Goal: Task Accomplishment & Management: Manage account settings

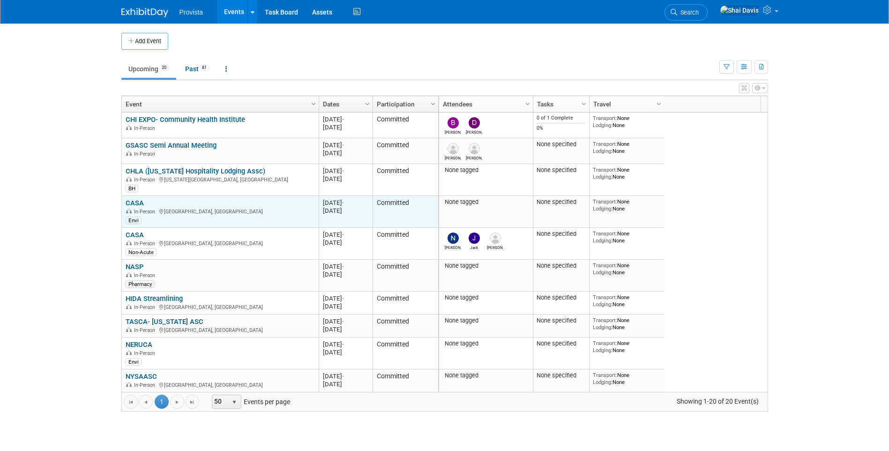
click at [138, 203] on link "CASA" at bounding box center [135, 203] width 18 height 8
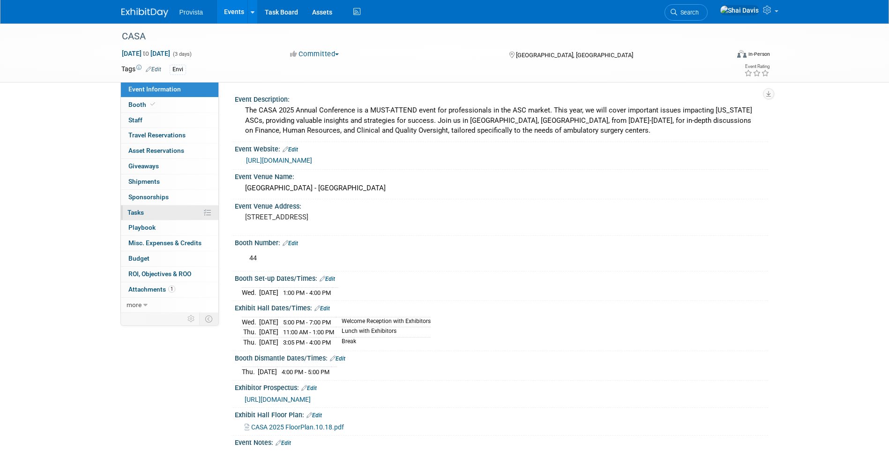
click at [149, 209] on link "0% Tasks 0%" at bounding box center [169, 212] width 97 height 15
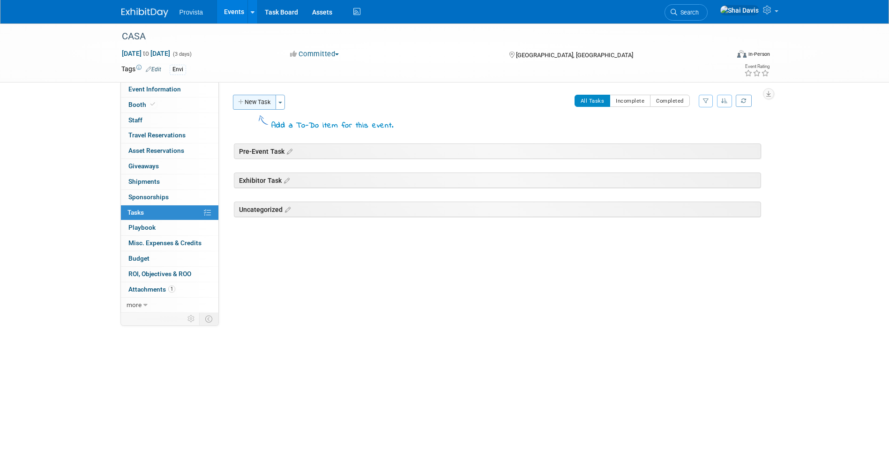
click at [248, 103] on button "New Task" at bounding box center [254, 102] width 43 height 15
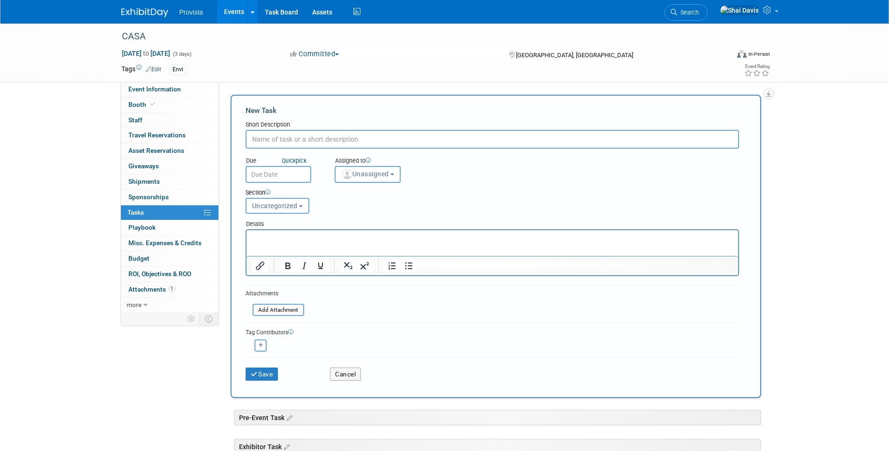
click at [278, 137] on input "text" at bounding box center [491, 139] width 493 height 19
type input "Order Lead Retrieval"
click at [363, 178] on button "Unassigned" at bounding box center [367, 174] width 67 height 17
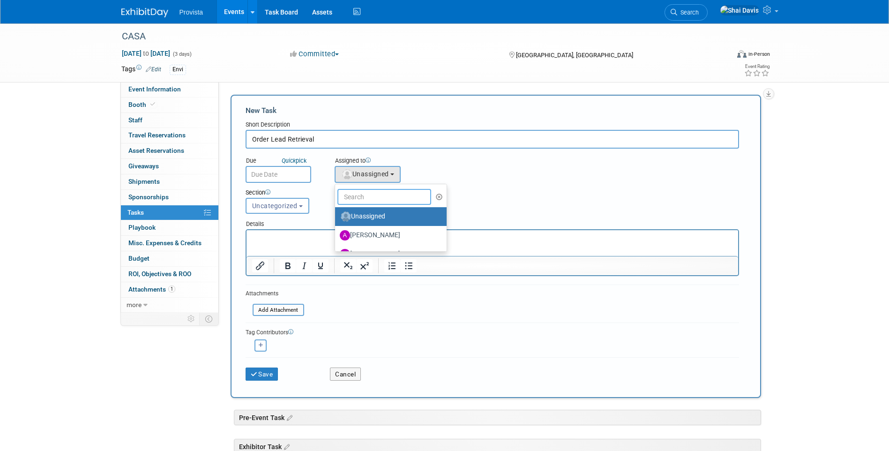
click at [370, 198] on input "text" at bounding box center [384, 197] width 94 height 16
type input "shai"
click at [376, 218] on label "Shai Davis (me)" at bounding box center [389, 216] width 98 height 15
click at [336, 218] on input "Shai Davis (me)" at bounding box center [333, 215] width 6 height 6
select select "238aaf24-25e5-4592-b28c-9f3ee0ad0344"
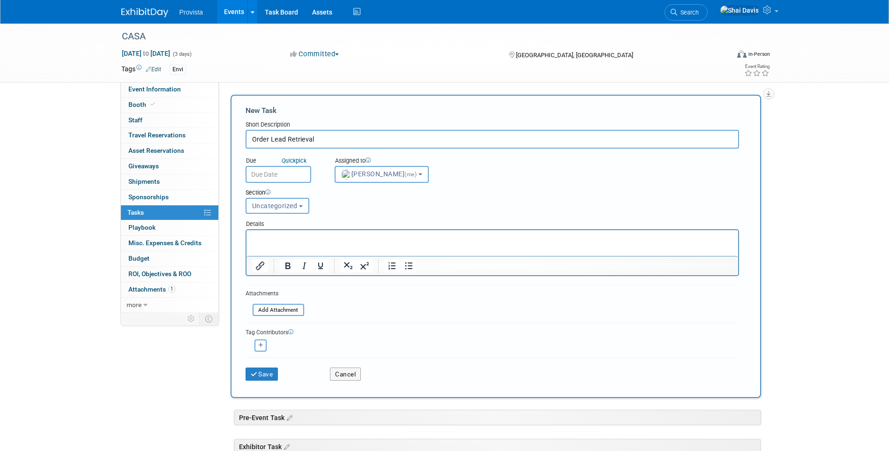
click at [292, 206] on span "Uncategorized" at bounding box center [274, 205] width 45 height 7
click at [285, 241] on label "Pre-Event Task" at bounding box center [277, 241] width 52 height 12
click at [247, 241] on input "Pre-Event Task" at bounding box center [244, 241] width 6 height 6
select select "11256604"
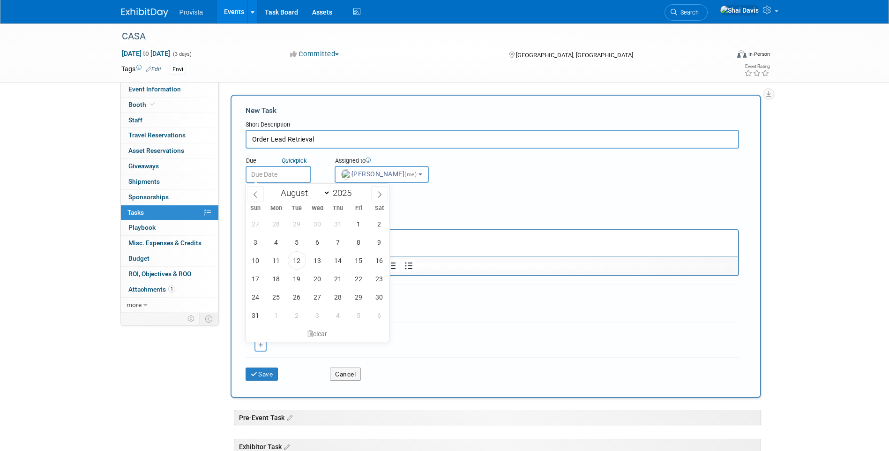
click at [263, 168] on input "text" at bounding box center [278, 174] width 66 height 17
click at [340, 297] on span "28" at bounding box center [338, 297] width 18 height 18
type input "Aug 28, 2025"
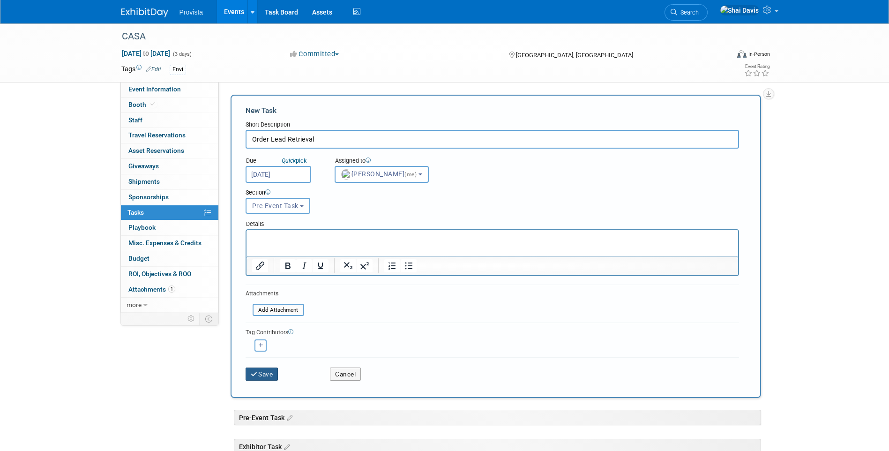
click at [260, 369] on button "Save" at bounding box center [261, 373] width 33 height 13
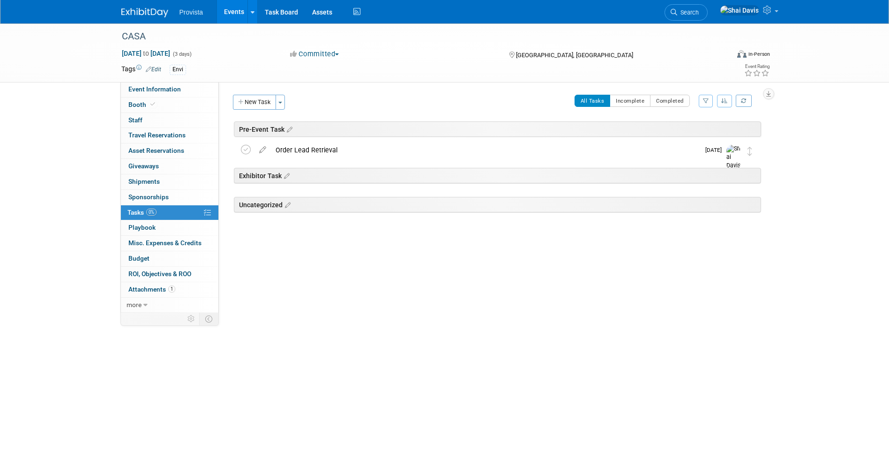
click at [234, 16] on link "Events" at bounding box center [234, 11] width 34 height 23
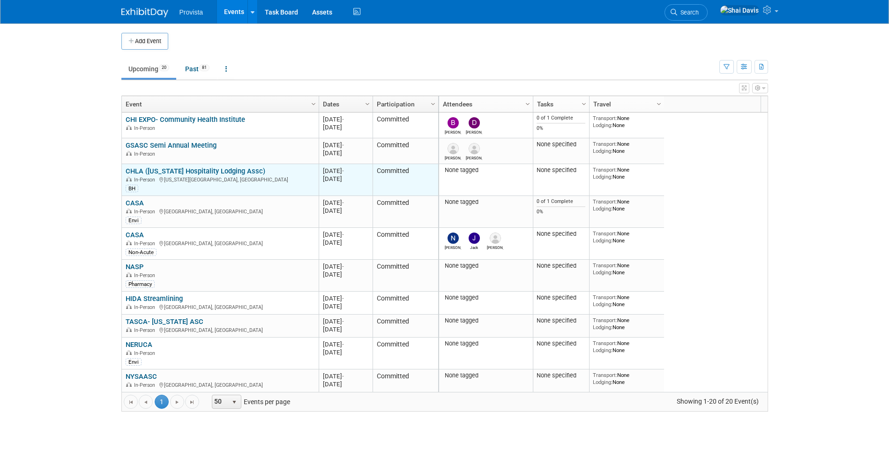
scroll to position [169, 0]
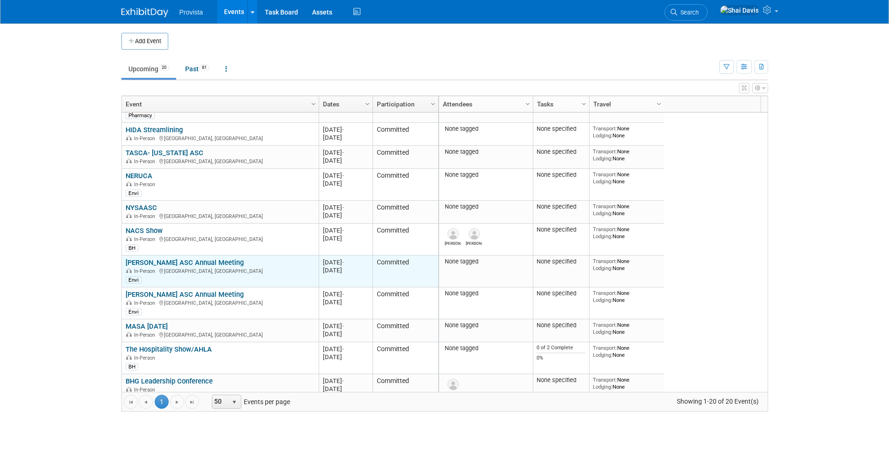
click at [164, 259] on link "[PERSON_NAME] ASC Annual Meeting" at bounding box center [185, 262] width 118 height 8
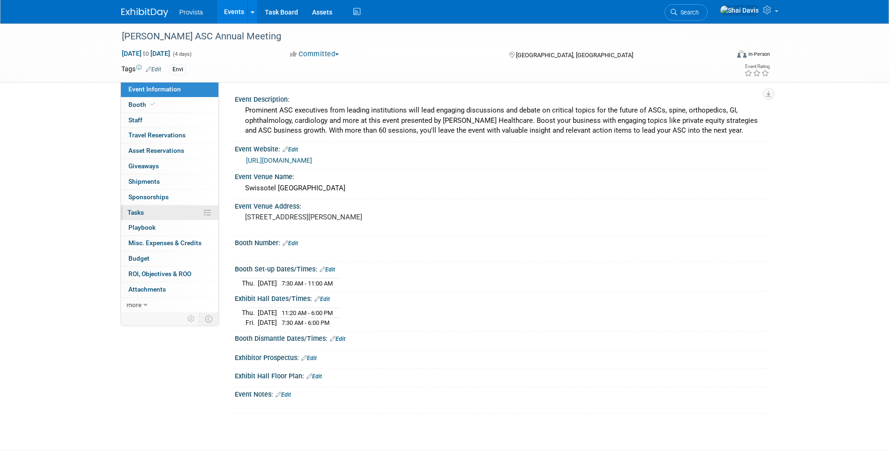
click at [140, 207] on link "0% Tasks 0%" at bounding box center [169, 212] width 97 height 15
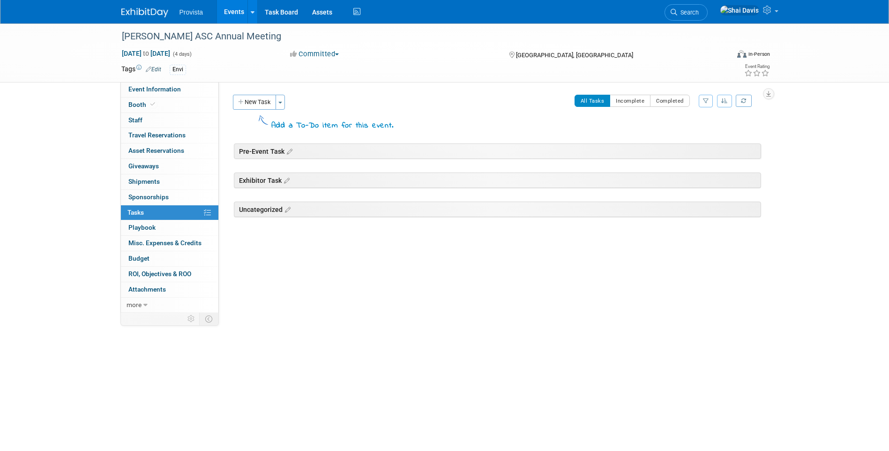
click at [260, 108] on button "New Task" at bounding box center [254, 102] width 43 height 15
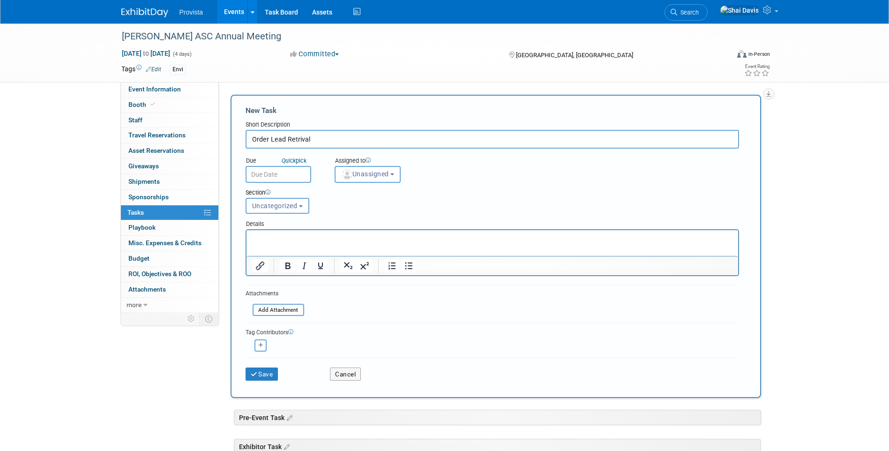
type input "Order Lead Retrival"
click at [271, 175] on input "text" at bounding box center [278, 174] width 66 height 17
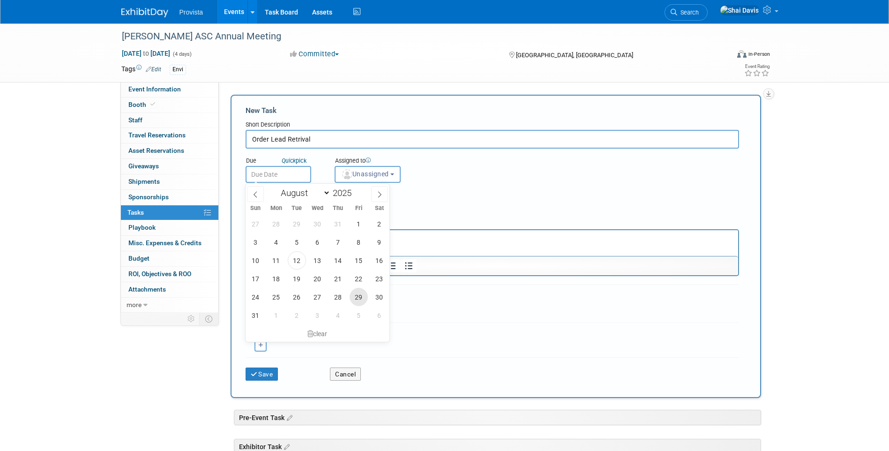
click at [362, 301] on span "29" at bounding box center [358, 297] width 18 height 18
type input "Aug 29, 2025"
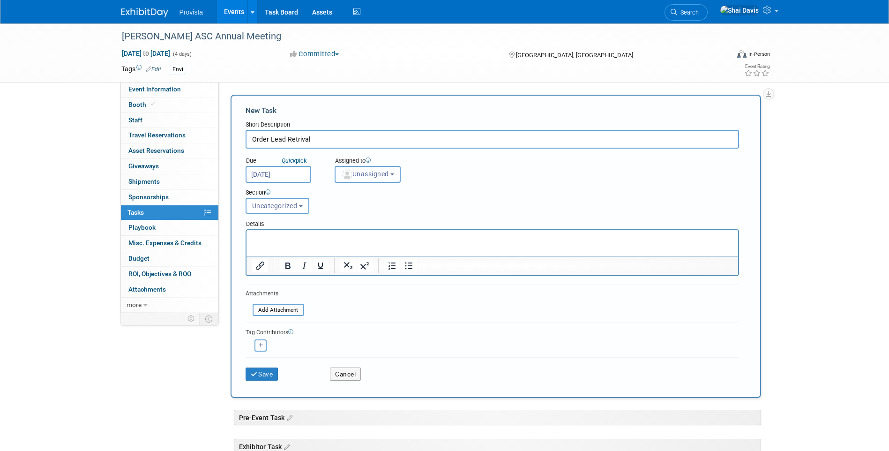
click at [362, 173] on span "Unassigned" at bounding box center [365, 173] width 48 height 7
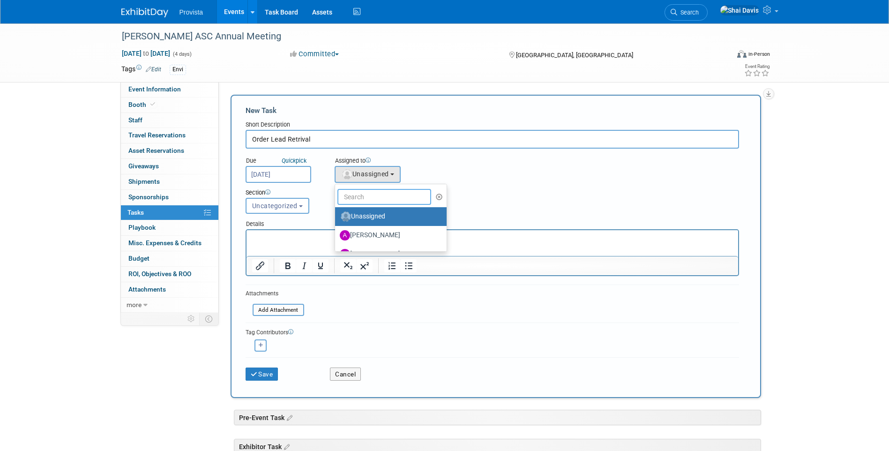
click at [364, 198] on input "text" at bounding box center [384, 197] width 94 height 16
type input "sha"
click at [372, 217] on label "Shai Davis (me)" at bounding box center [389, 216] width 98 height 15
click at [336, 217] on input "Shai Davis (me)" at bounding box center [333, 215] width 6 height 6
select select "238aaf24-25e5-4592-b28c-9f3ee0ad0344"
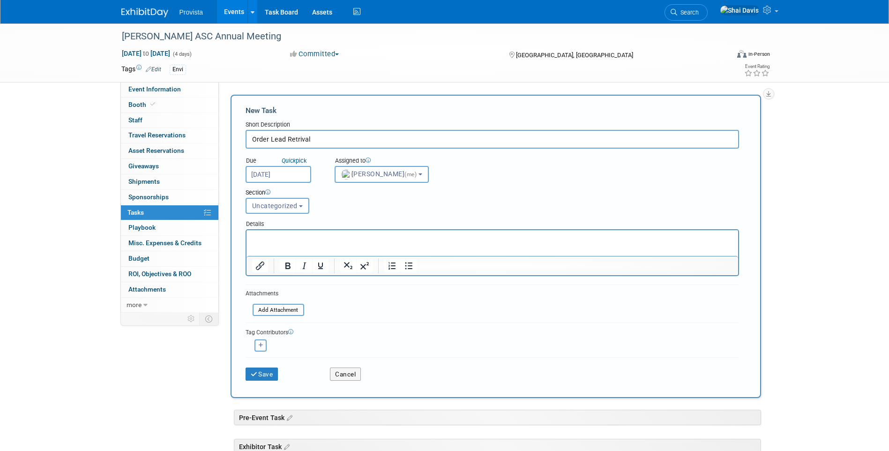
click at [270, 234] on p "Rich Text Area. Press ALT-0 for help." at bounding box center [492, 238] width 481 height 9
click at [266, 375] on button "Save" at bounding box center [261, 373] width 33 height 13
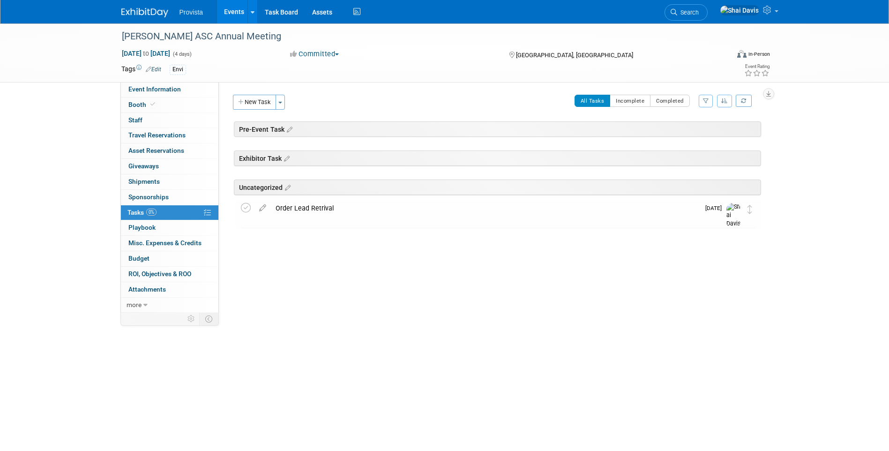
click at [231, 13] on link "Events" at bounding box center [234, 11] width 34 height 23
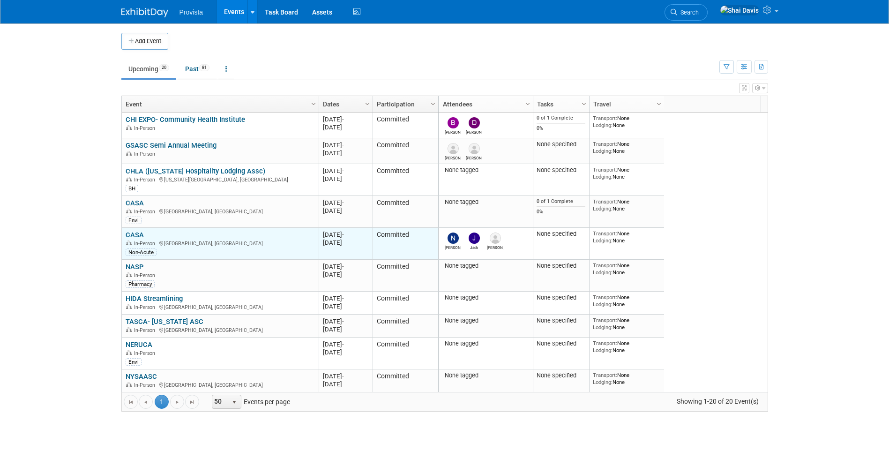
click at [136, 237] on link "CASA" at bounding box center [135, 234] width 18 height 8
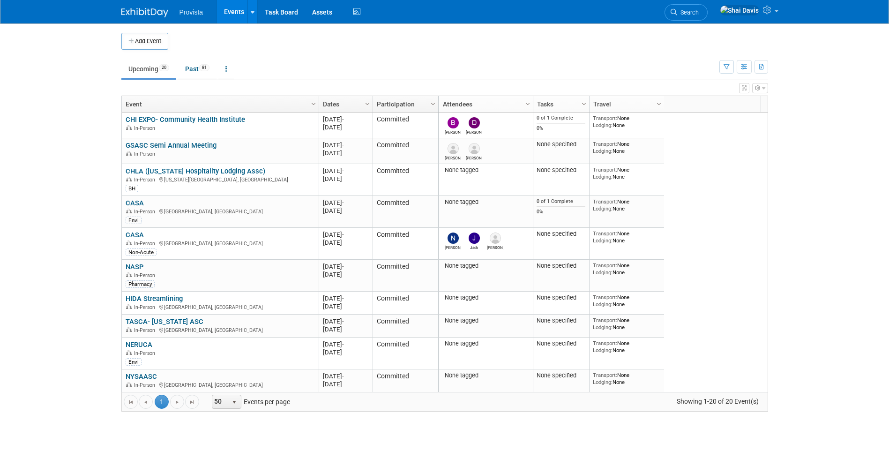
click at [58, 208] on body "Provista Events Add Event Bulk Upload Events Shareable Event Boards Recently Vi…" at bounding box center [444, 225] width 889 height 451
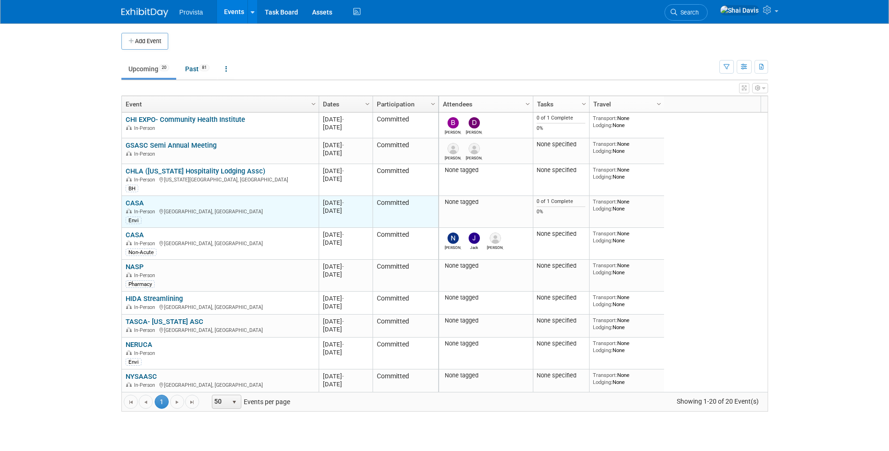
click at [139, 202] on link "CASA" at bounding box center [135, 203] width 18 height 8
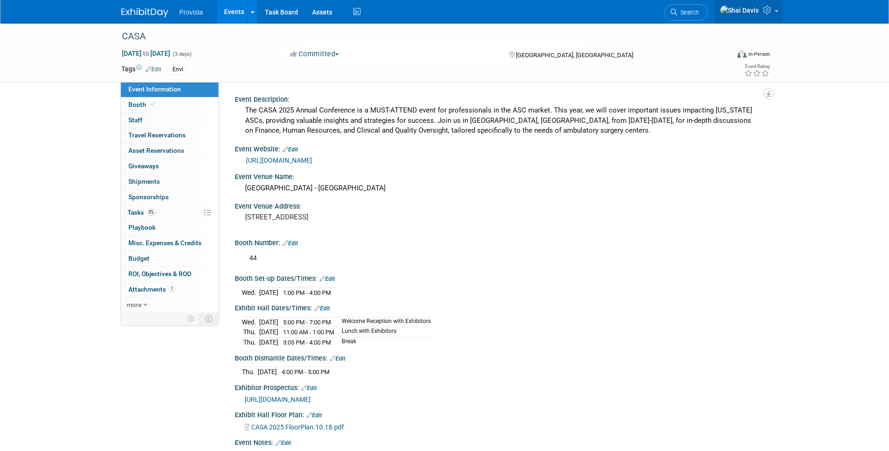
click at [768, 12] on icon at bounding box center [768, 10] width 11 height 8
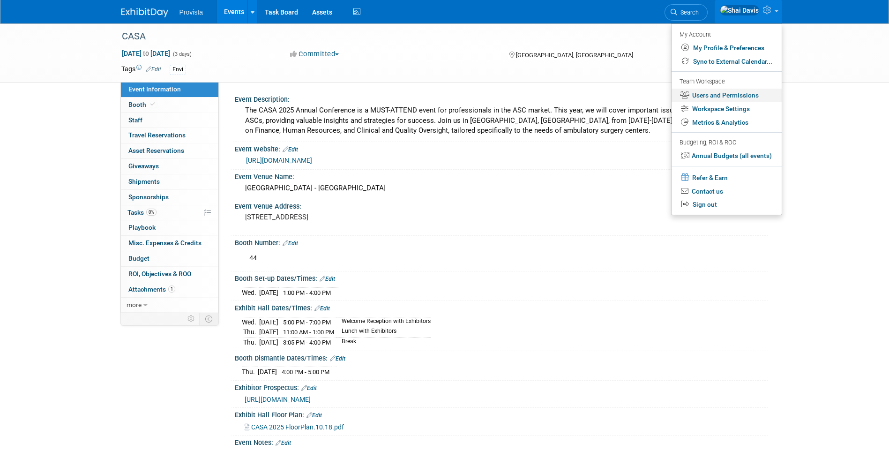
click at [726, 95] on link "Users and Permissions" at bounding box center [726, 96] width 110 height 14
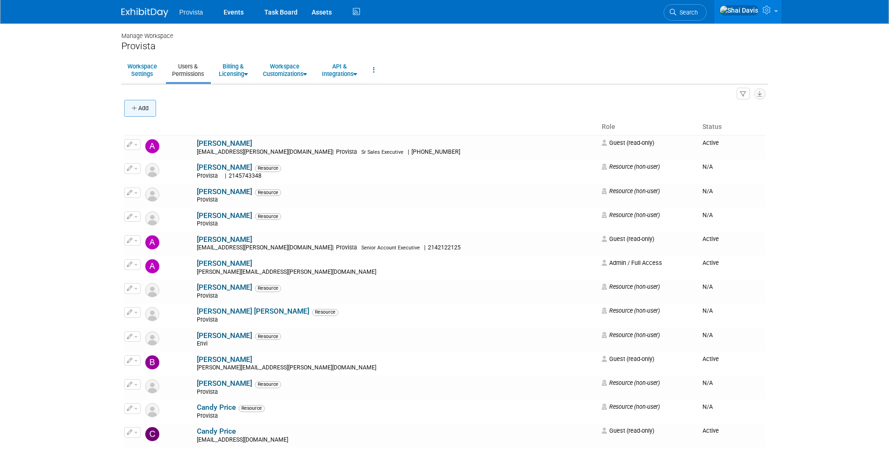
click at [138, 107] on icon "button" at bounding box center [135, 108] width 7 height 6
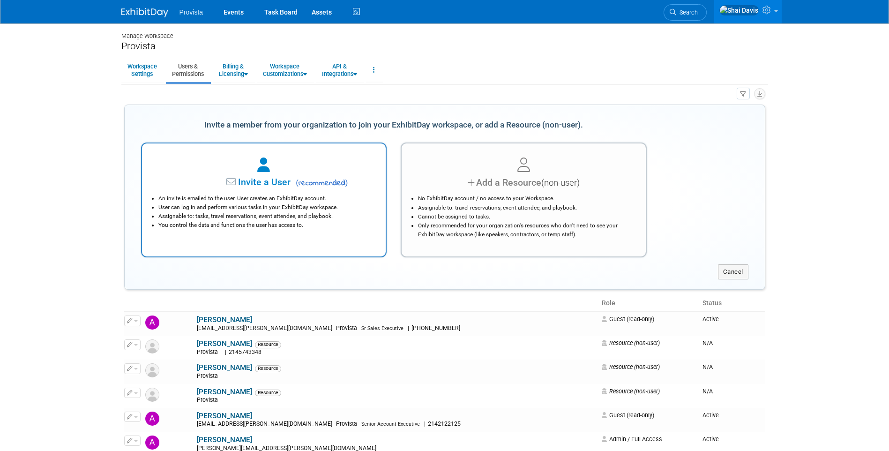
click at [326, 219] on li "Assignable to: tasks, travel reservations, event attendee, and playbook." at bounding box center [266, 216] width 216 height 9
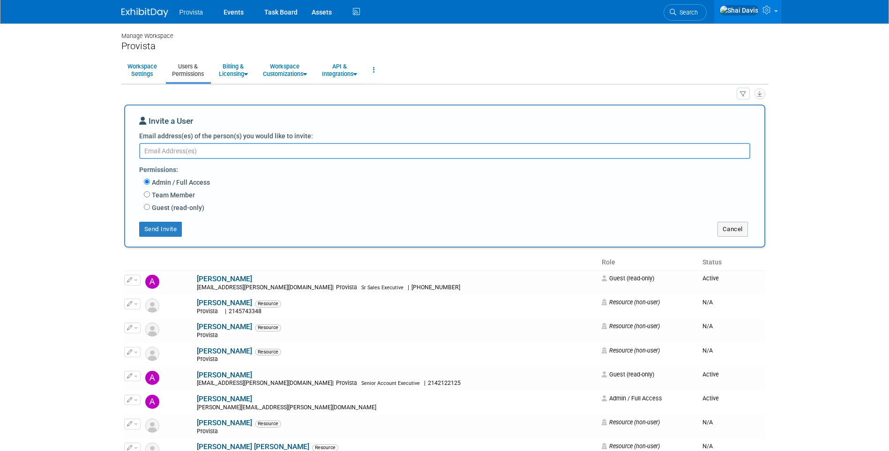
click at [148, 148] on textarea "Email address(es) of the person(s) you would like to invite:" at bounding box center [444, 151] width 611 height 16
paste textarea "mitch.bowman@envi.com"
type textarea "mitch.bowman@envi.com"
click at [146, 207] on input "Guest (read-only)" at bounding box center [147, 207] width 6 height 6
radio input "true"
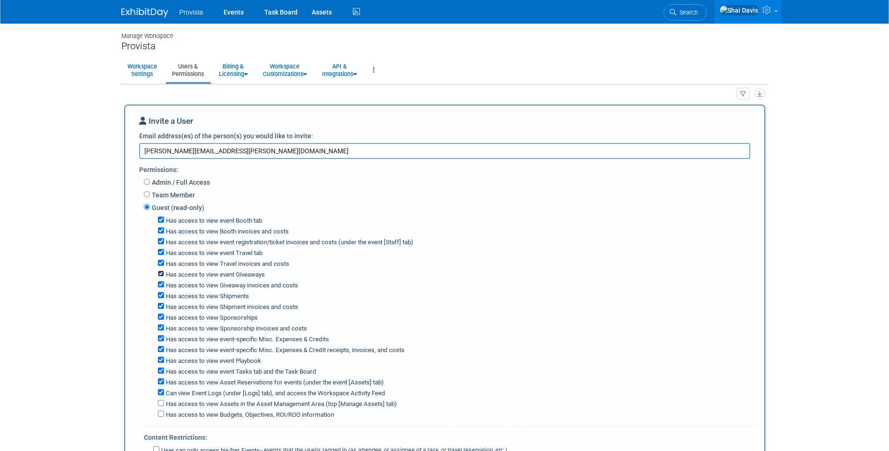
click at [162, 275] on input "Has access to view event Giveaways" at bounding box center [161, 273] width 6 height 6
checkbox input "false"
click at [162, 341] on input "Has access to view event-specific Misc. Expenses & Credits" at bounding box center [161, 338] width 6 height 6
checkbox input "false"
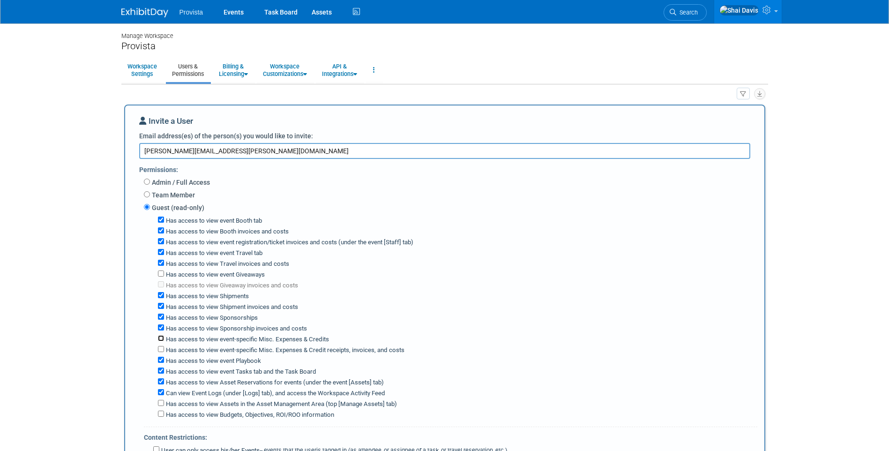
checkbox input "false"
click at [164, 363] on label "Has access to view event Playbook" at bounding box center [212, 360] width 97 height 9
click at [164, 363] on input "Has access to view event Playbook" at bounding box center [161, 359] width 6 height 6
checkbox input "false"
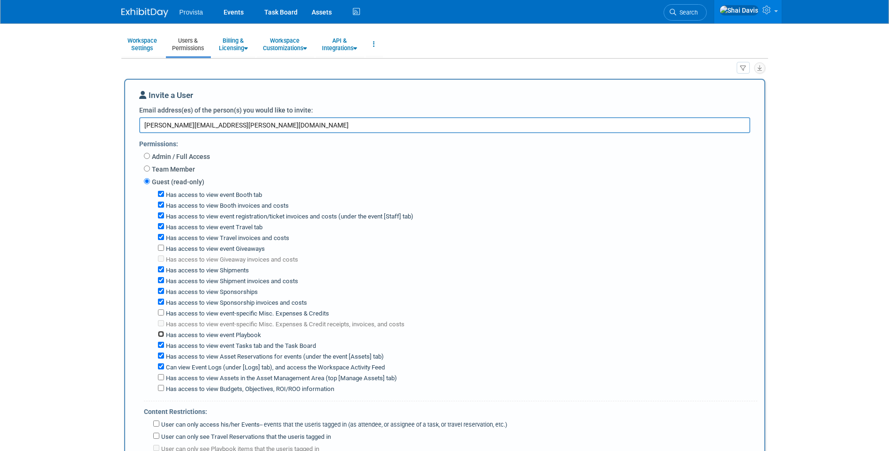
scroll to position [47, 0]
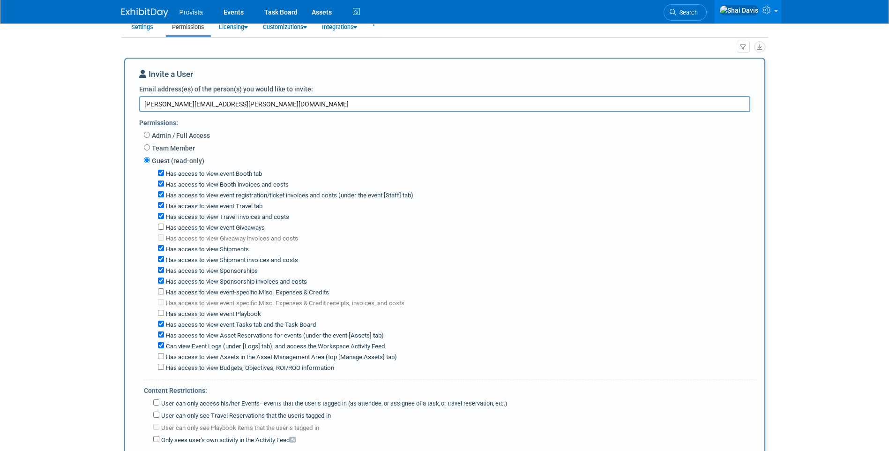
click at [164, 205] on label "Has access to view event Travel tab" at bounding box center [213, 206] width 98 height 9
click at [163, 205] on input "Has access to view event Travel tab" at bounding box center [161, 205] width 6 height 6
checkbox input "false"
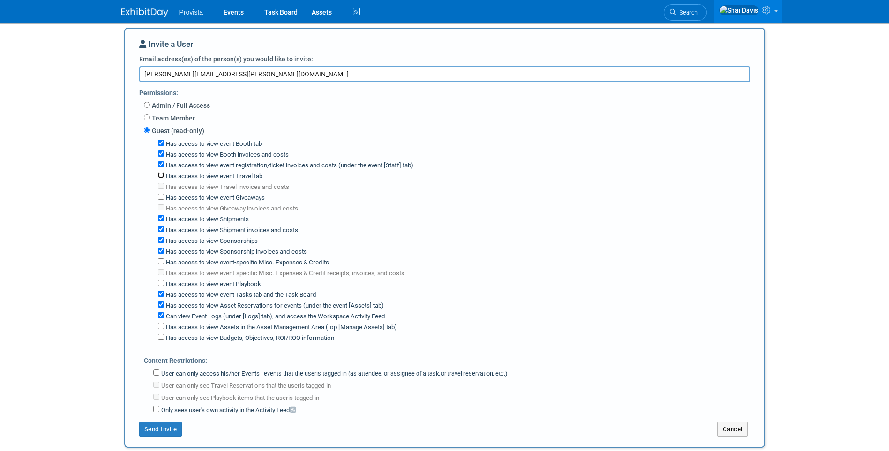
scroll to position [94, 0]
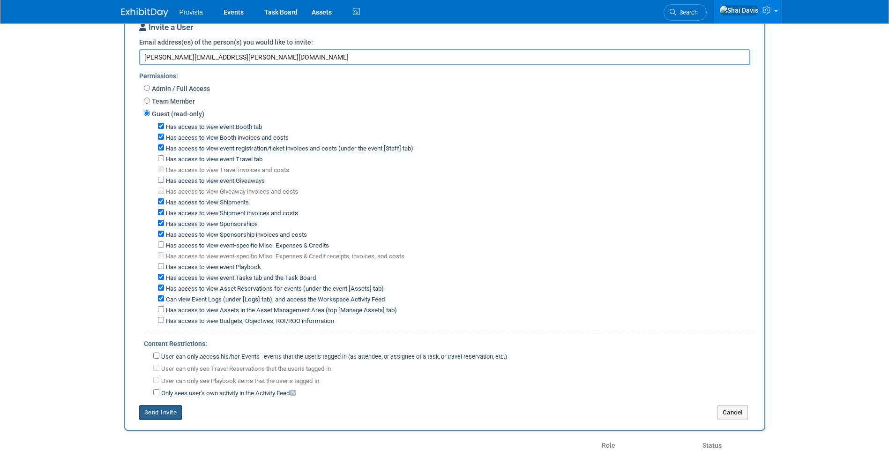
click at [170, 414] on button "Send Invite" at bounding box center [160, 412] width 43 height 15
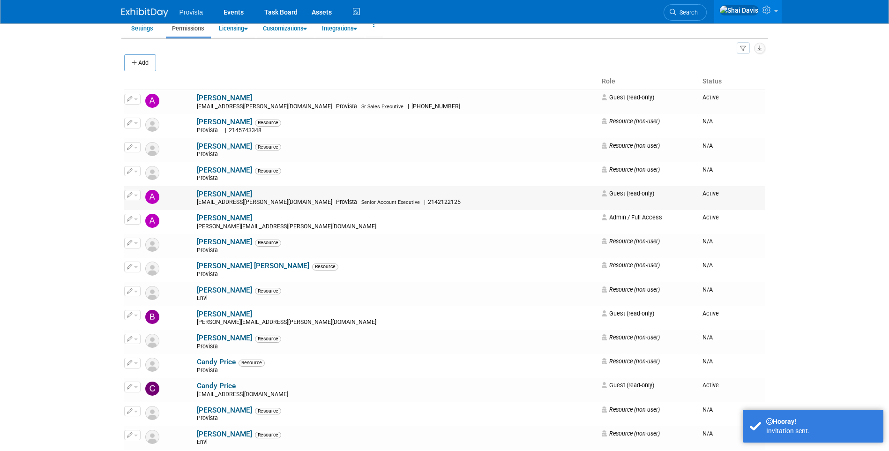
scroll to position [0, 0]
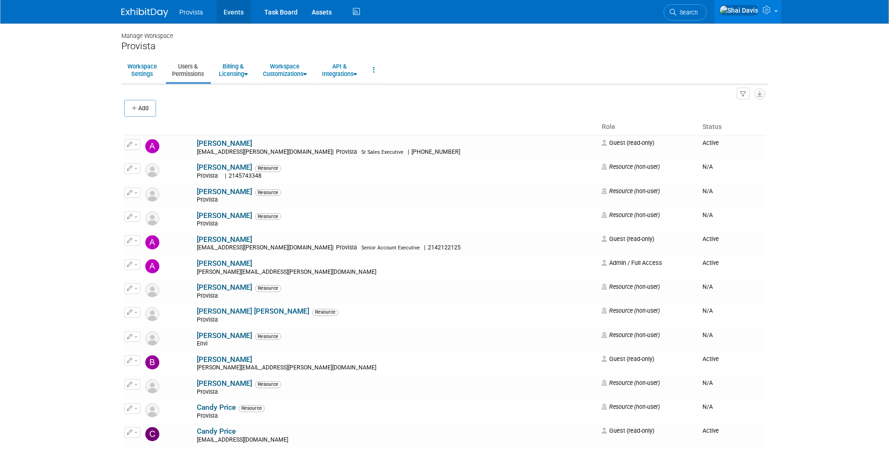
click at [225, 12] on link "Events" at bounding box center [233, 11] width 34 height 23
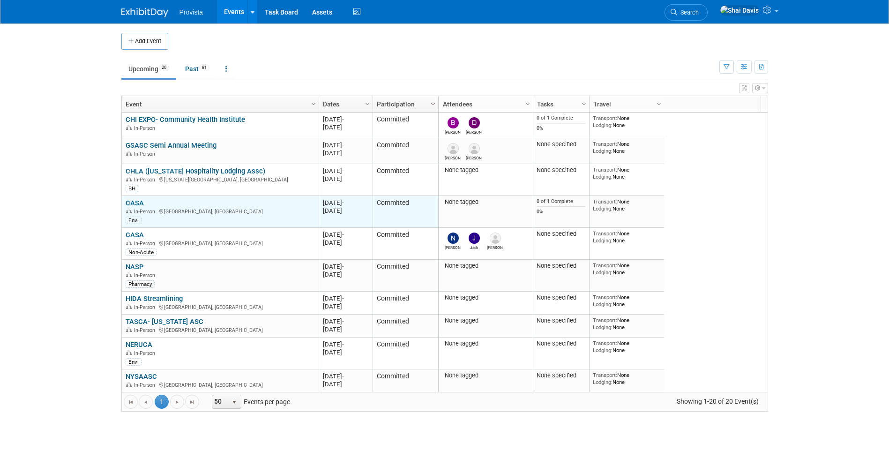
click at [133, 201] on link "CASA" at bounding box center [135, 203] width 18 height 8
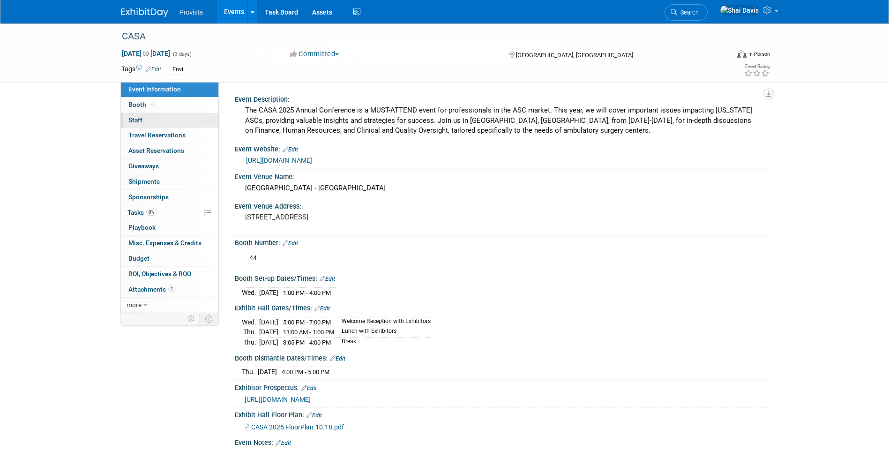
click at [128, 118] on span "Staff 0" at bounding box center [135, 119] width 14 height 7
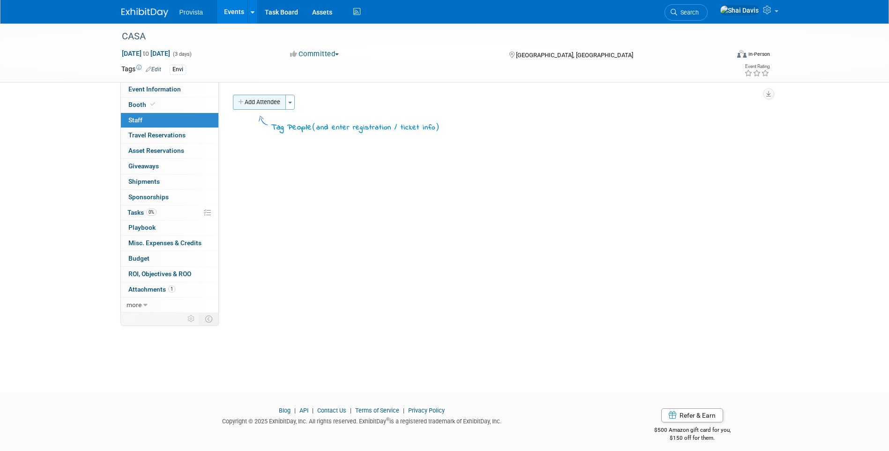
click at [252, 103] on button "Add Attendee" at bounding box center [259, 102] width 53 height 15
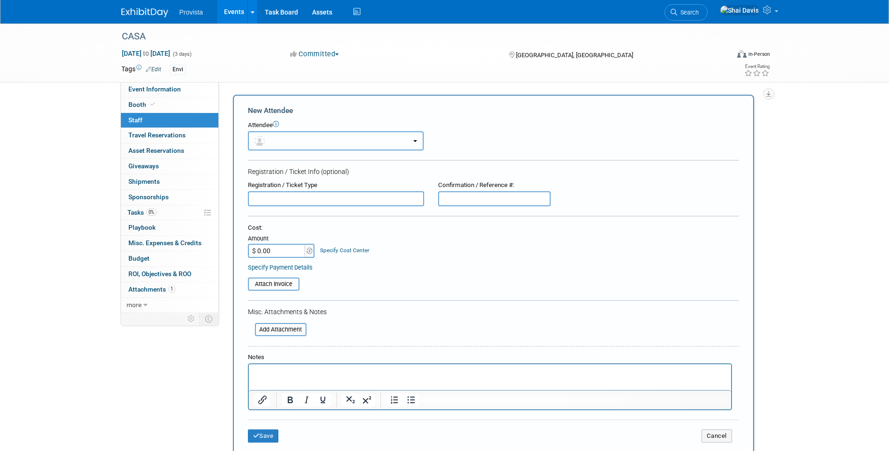
click at [274, 142] on button "button" at bounding box center [336, 140] width 176 height 19
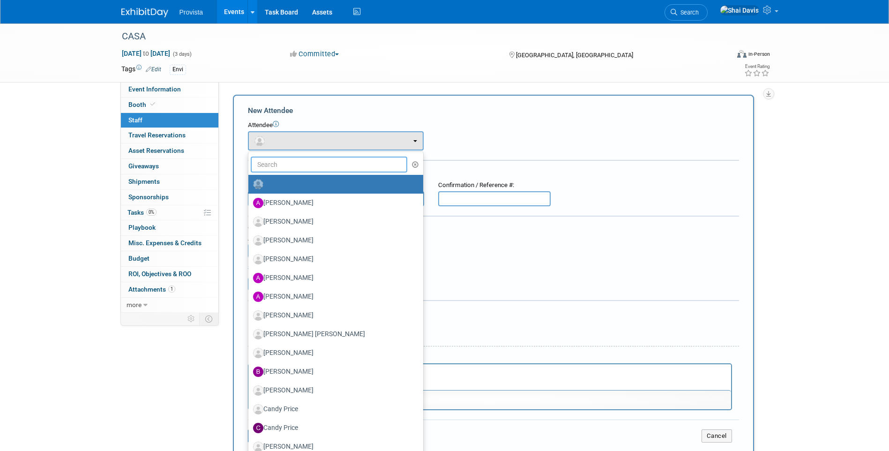
click at [280, 167] on input "text" at bounding box center [329, 164] width 157 height 16
type input "j"
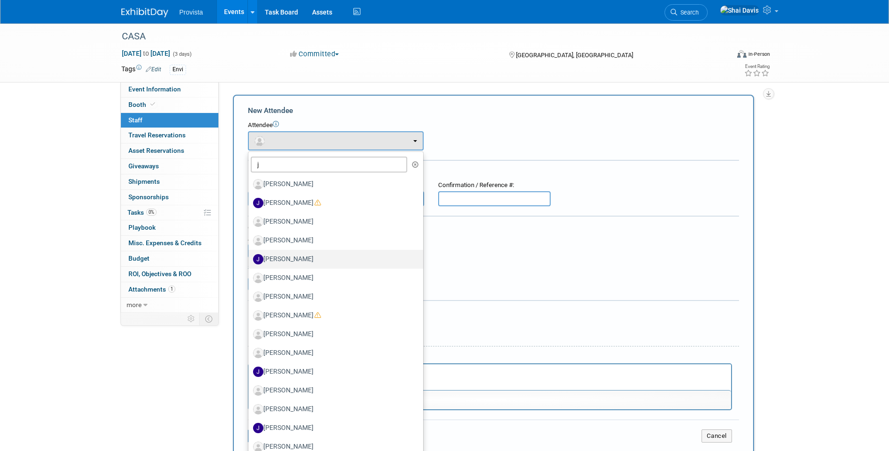
click at [288, 253] on label "Jeff Lawrence" at bounding box center [333, 259] width 161 height 15
click at [250, 255] on input "Jeff Lawrence" at bounding box center [247, 258] width 6 height 6
select select "3b2c4e9c-0a56-4fdf-b33c-efce9afb7c6d"
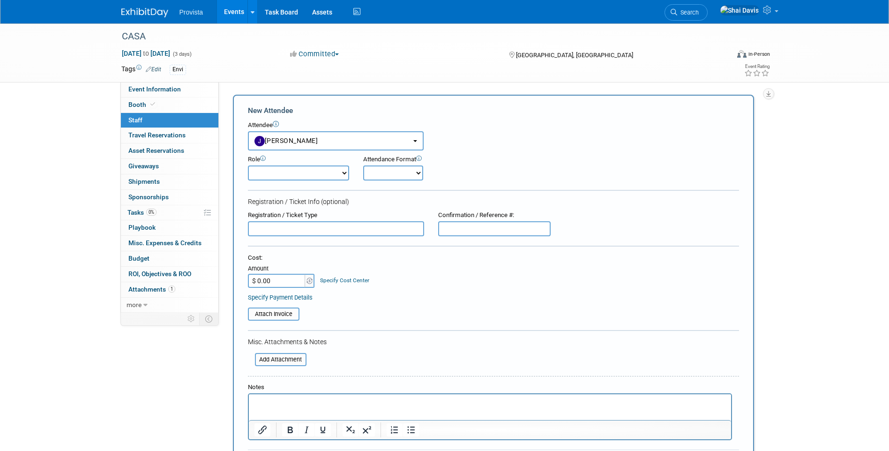
click at [290, 177] on select "Demonstrator Host Planner Presenter Sales Representative Set-up/Dismantle Crew …" at bounding box center [298, 172] width 101 height 15
select select "4"
click at [248, 165] on select "Demonstrator Host Planner Presenter Sales Representative Set-up/Dismantle Crew …" at bounding box center [298, 172] width 101 height 15
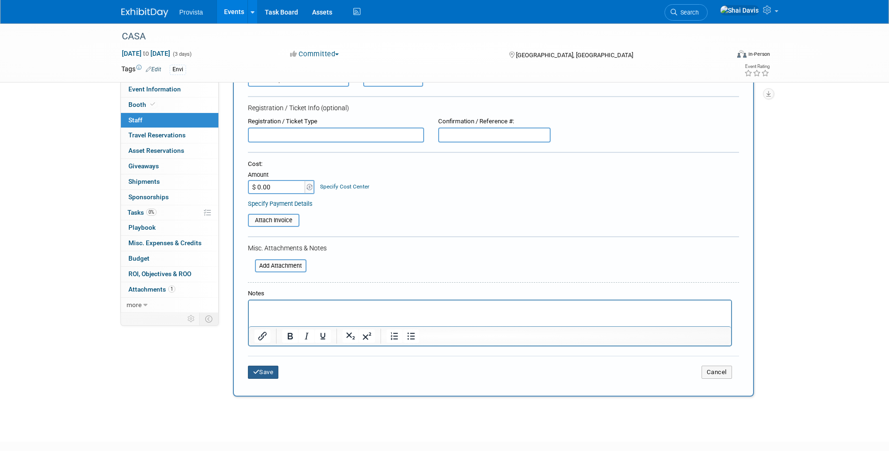
click at [270, 375] on button "Save" at bounding box center [263, 371] width 31 height 13
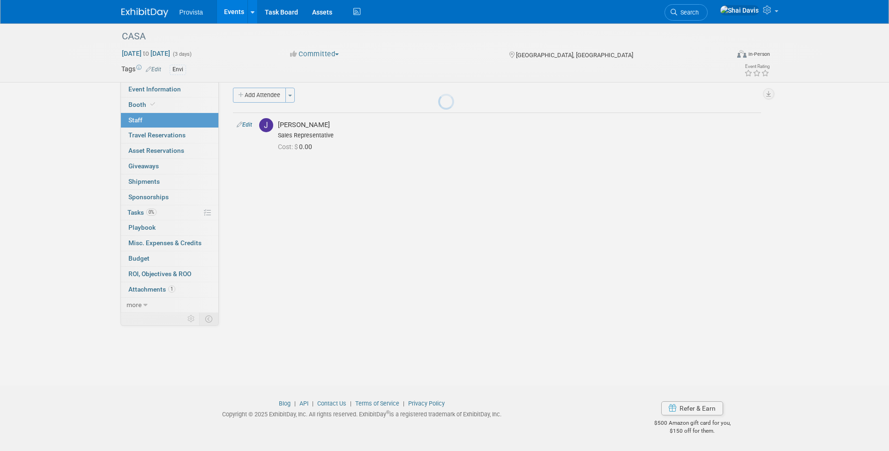
scroll to position [7, 0]
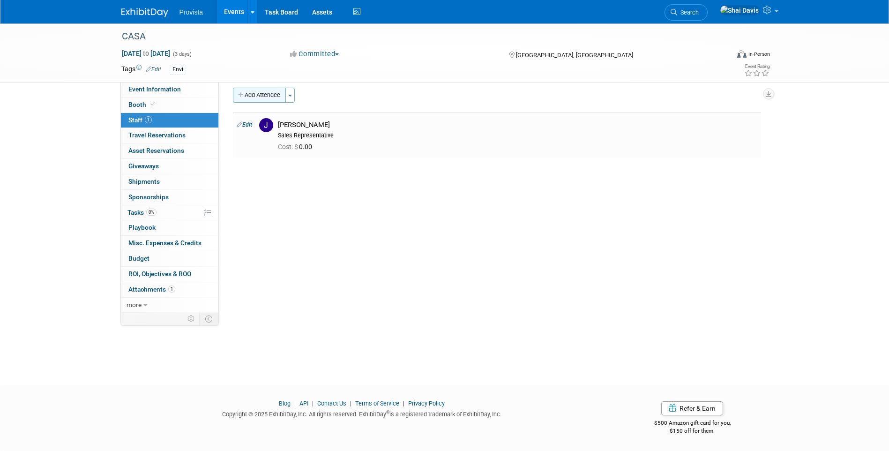
click at [260, 96] on button "Add Attendee" at bounding box center [259, 95] width 53 height 15
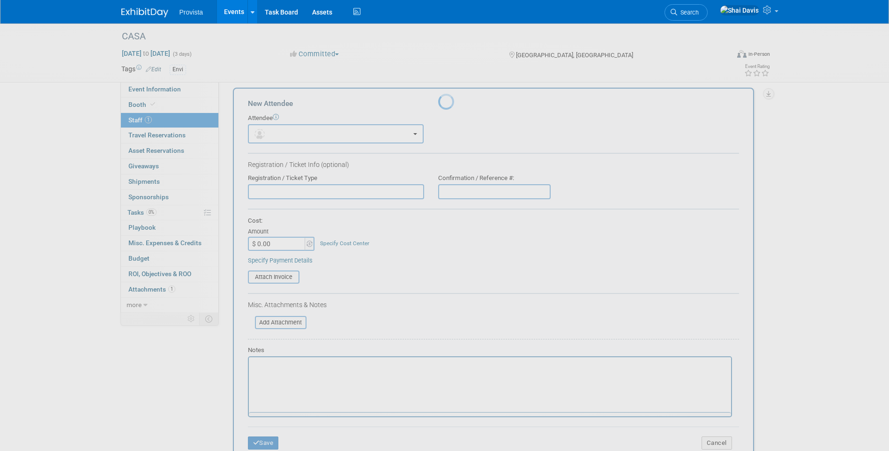
scroll to position [0, 0]
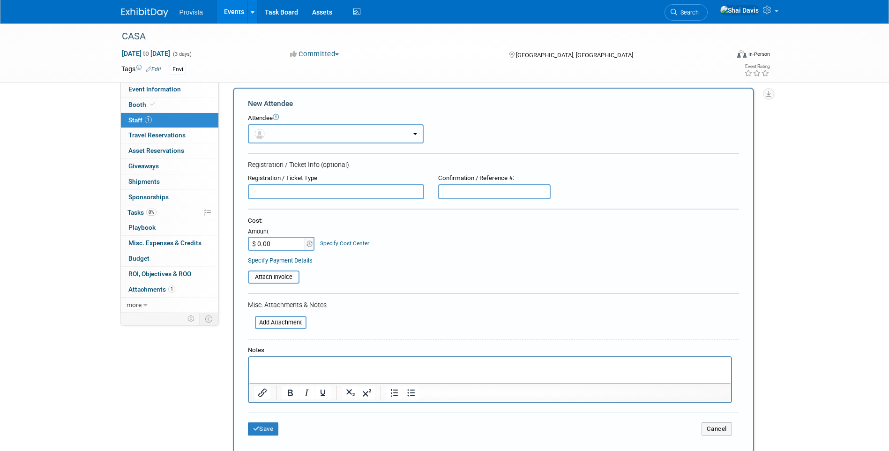
click at [277, 134] on button "button" at bounding box center [336, 133] width 176 height 19
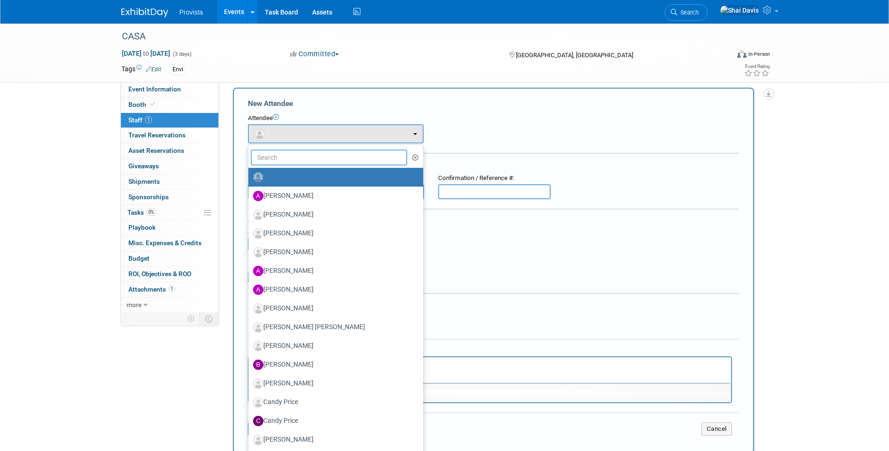
click at [282, 156] on input "text" at bounding box center [329, 157] width 157 height 16
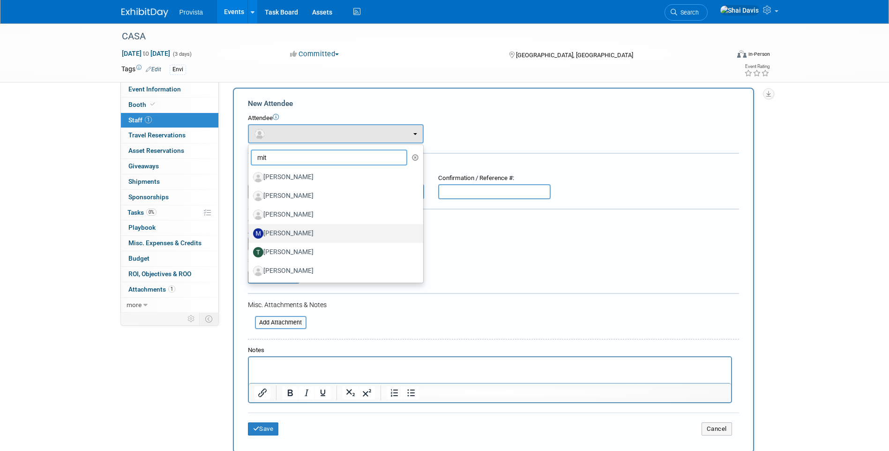
type input "mit"
click at [287, 231] on label "Mitchell Bowman" at bounding box center [333, 233] width 161 height 15
click at [250, 231] on input "Mitchell Bowman" at bounding box center [247, 232] width 6 height 6
select select "d38106b7-75f3-4c2a-a82a-dee0576f796e"
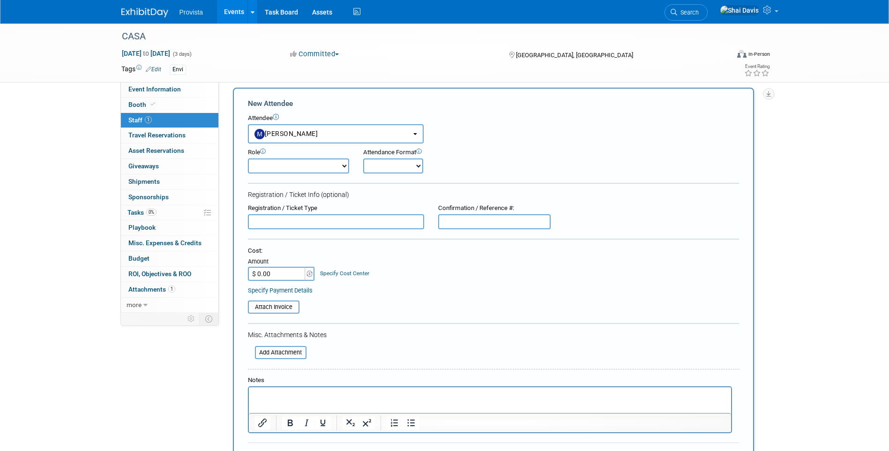
click at [285, 164] on select "Demonstrator Host Planner Presenter Sales Representative Set-up/Dismantle Crew …" at bounding box center [298, 165] width 101 height 15
select select "4"
click at [248, 158] on select "Demonstrator Host Planner Presenter Sales Representative Set-up/Dismantle Crew …" at bounding box center [298, 165] width 101 height 15
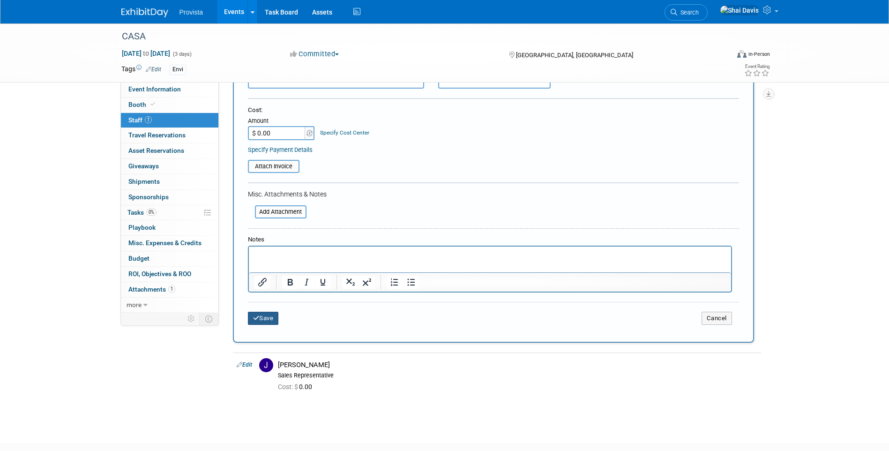
click at [265, 316] on button "Save" at bounding box center [263, 317] width 31 height 13
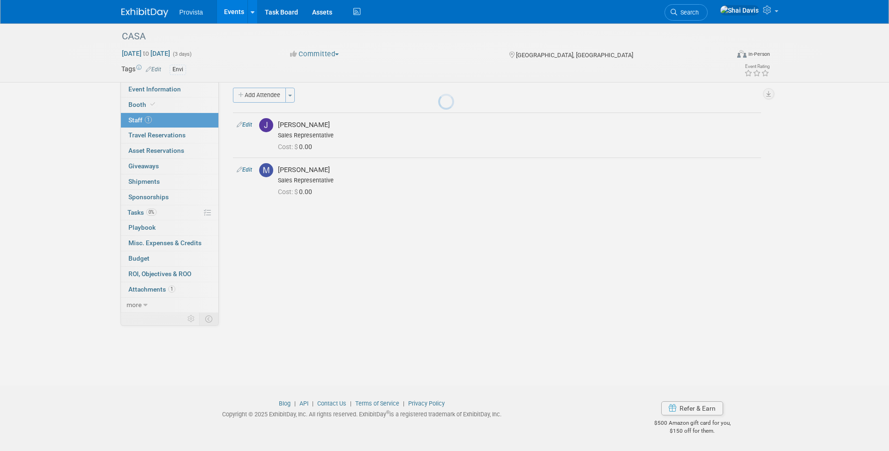
scroll to position [7, 0]
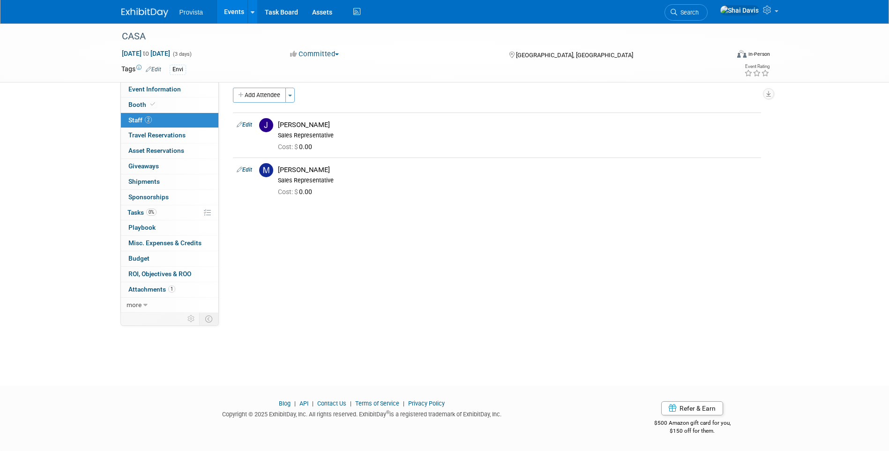
click at [236, 6] on link "Events" at bounding box center [234, 11] width 34 height 23
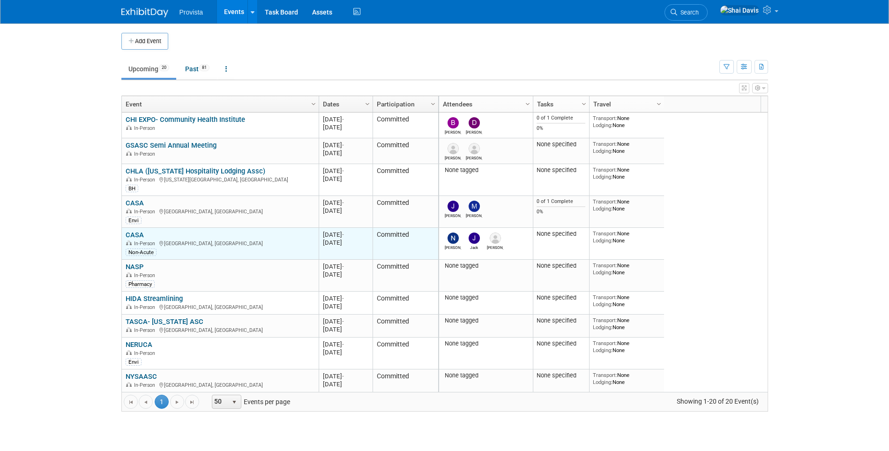
click at [134, 235] on link "CASA" at bounding box center [135, 234] width 18 height 8
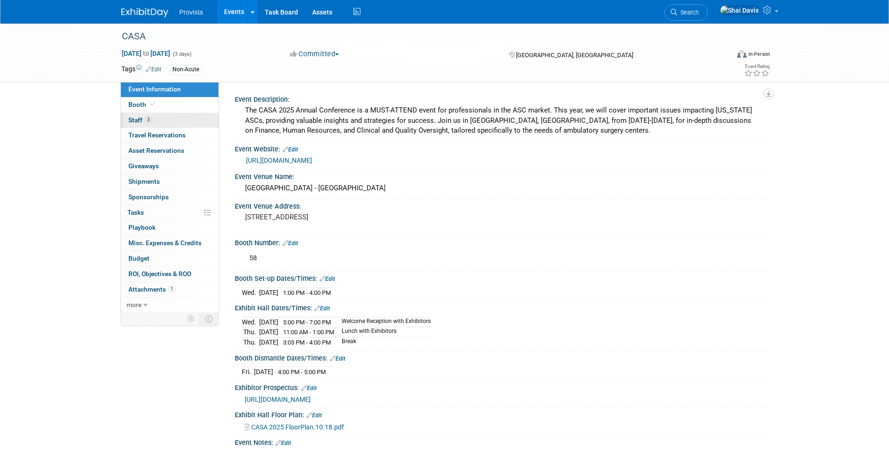
click at [135, 117] on span "Staff 3" at bounding box center [139, 119] width 23 height 7
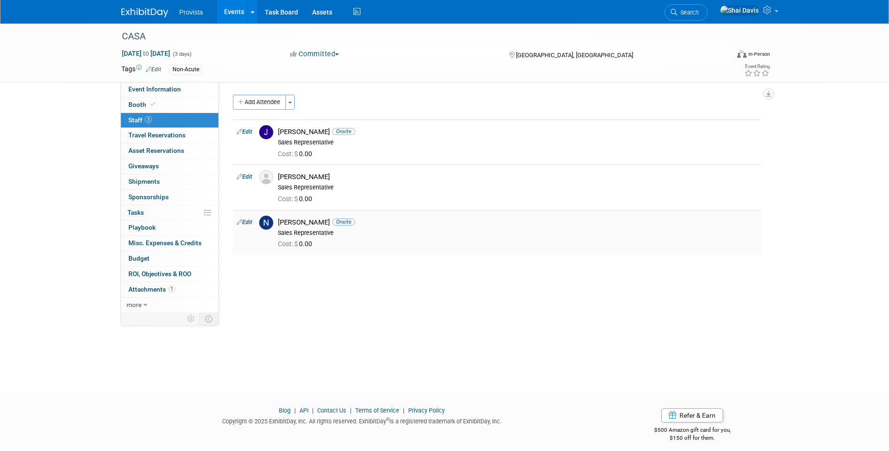
click at [242, 222] on link "Edit" at bounding box center [244, 222] width 15 height 7
select select "bb6be620-3a32-4287-91ec-0ad9f44a2473"
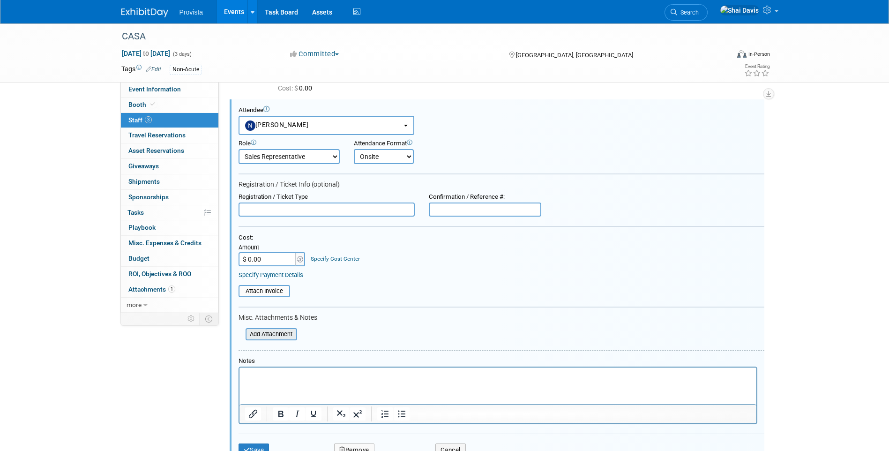
scroll to position [197, 0]
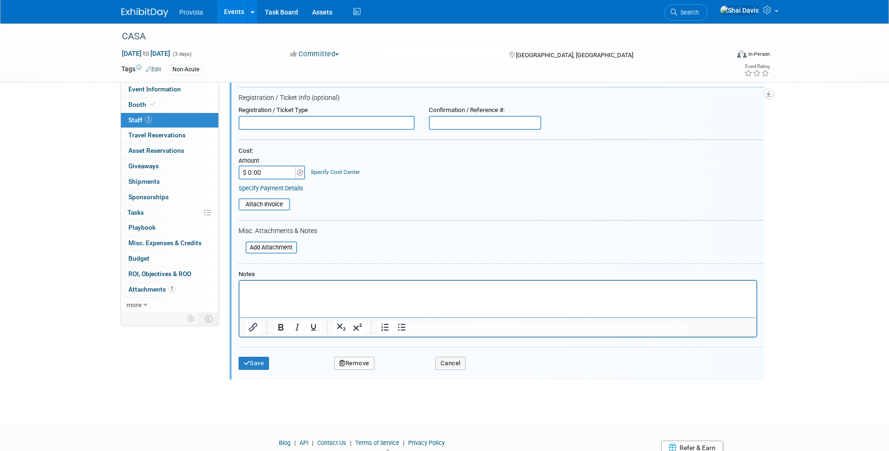
click at [370, 364] on button "Remove" at bounding box center [354, 362] width 40 height 13
click at [409, 370] on link "Yes" at bounding box center [405, 370] width 27 height 15
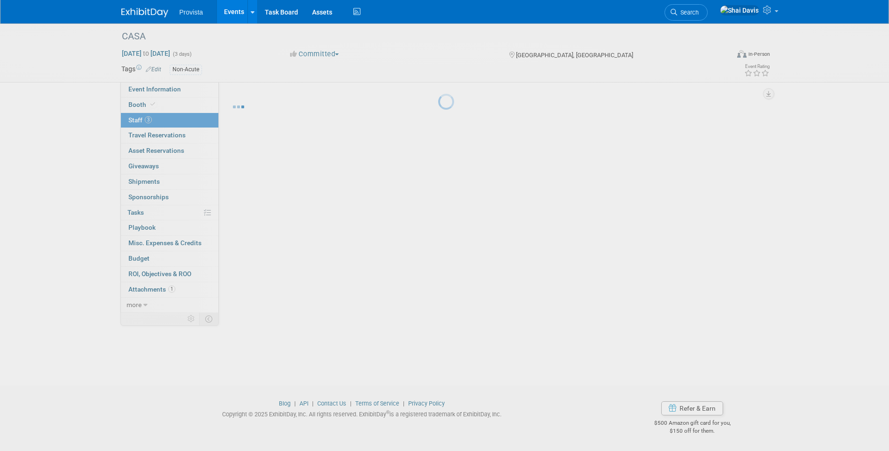
scroll to position [7, 0]
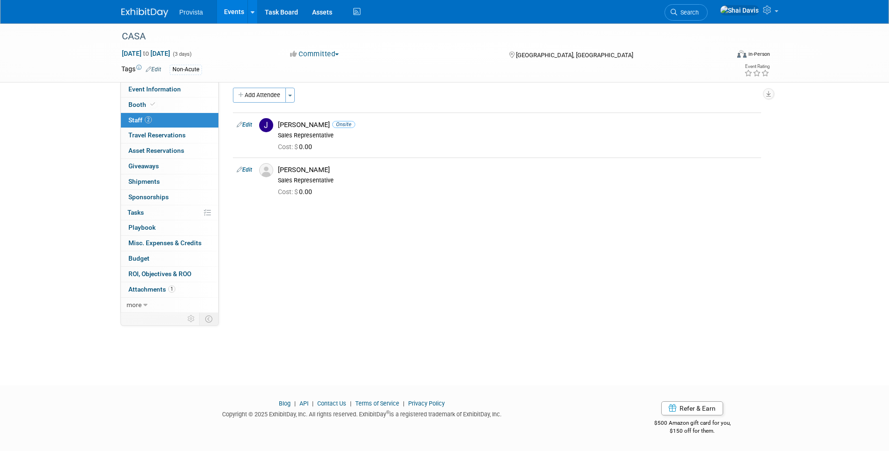
click at [235, 6] on link "Events" at bounding box center [234, 11] width 34 height 23
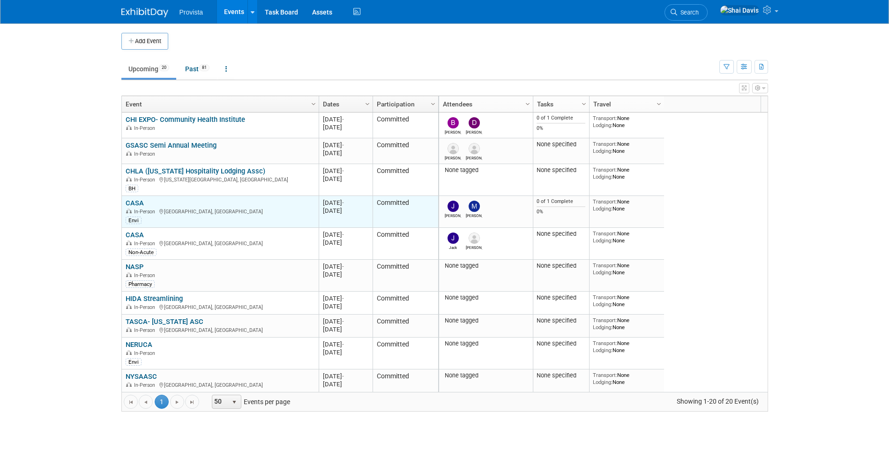
click at [133, 200] on link "CASA" at bounding box center [135, 203] width 18 height 8
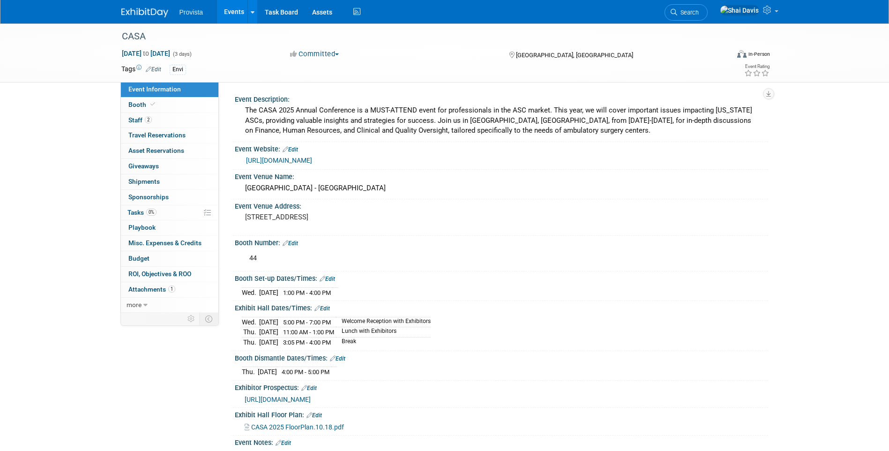
click at [237, 15] on link "Events" at bounding box center [234, 11] width 34 height 23
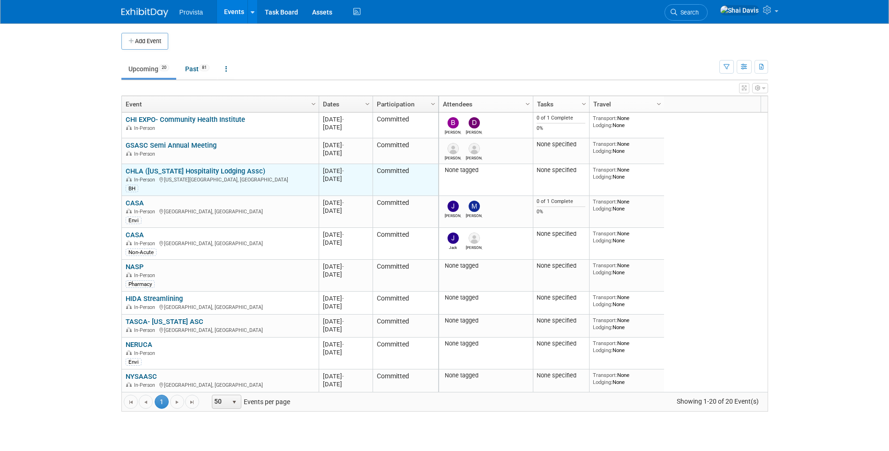
click at [217, 169] on link "CHLA ([US_STATE] Hospitality Lodging Assc)" at bounding box center [196, 171] width 140 height 8
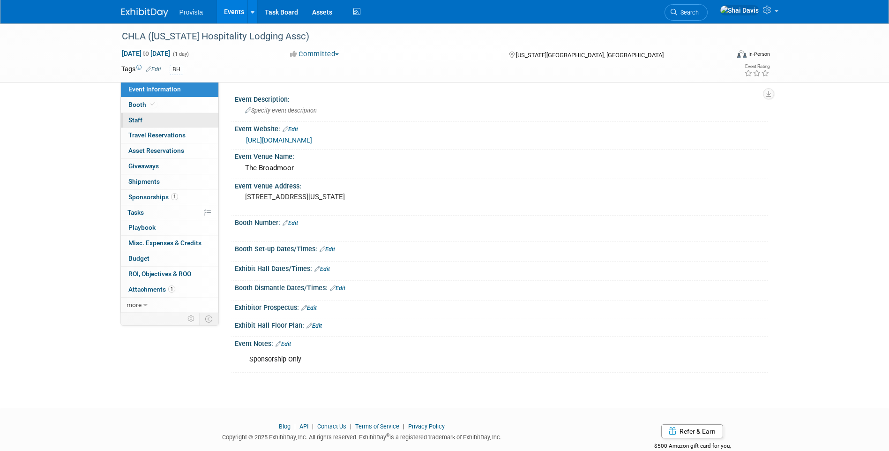
click at [137, 121] on span "Staff 0" at bounding box center [135, 119] width 14 height 7
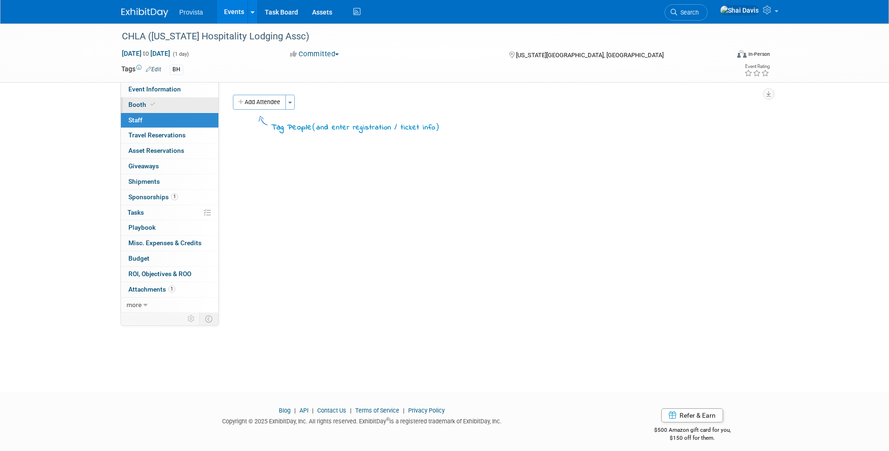
click at [145, 107] on span "Booth" at bounding box center [142, 104] width 29 height 7
select select "No"
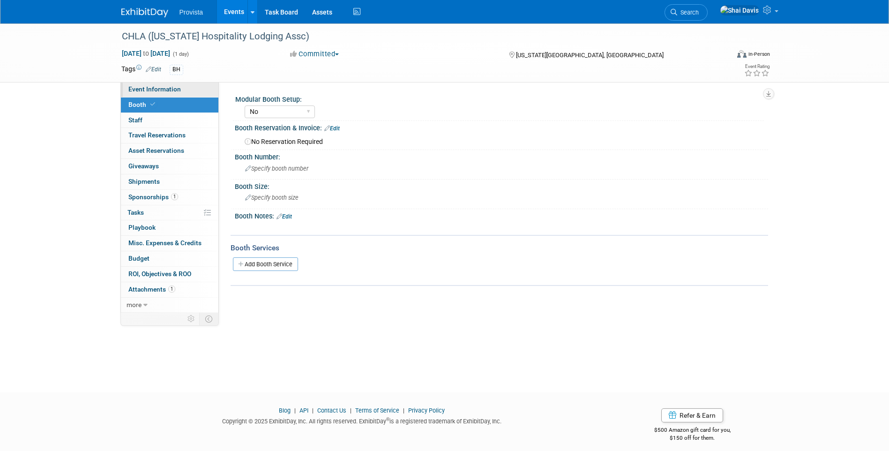
click at [149, 90] on span "Event Information" at bounding box center [154, 88] width 52 height 7
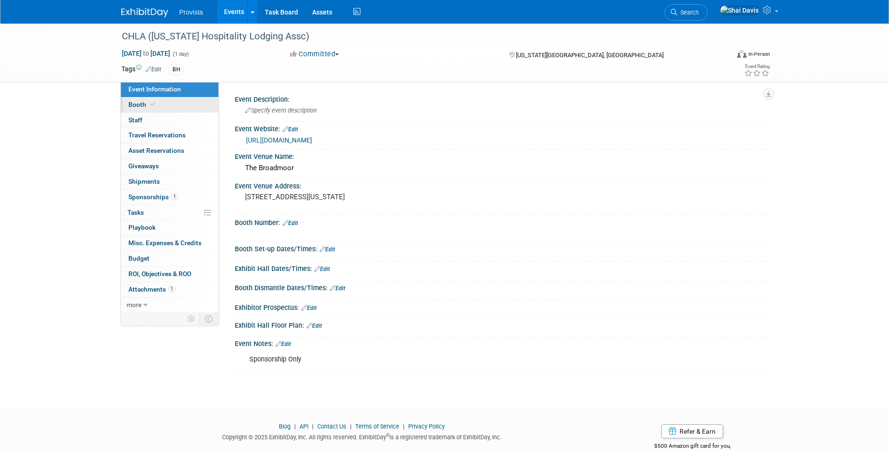
click at [136, 105] on span "Booth" at bounding box center [142, 104] width 29 height 7
select select "No"
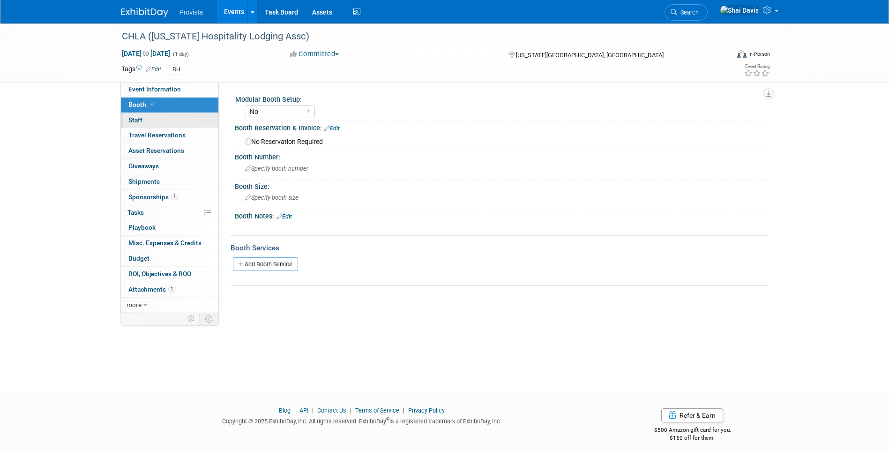
click at [135, 119] on span "Staff 0" at bounding box center [135, 119] width 14 height 7
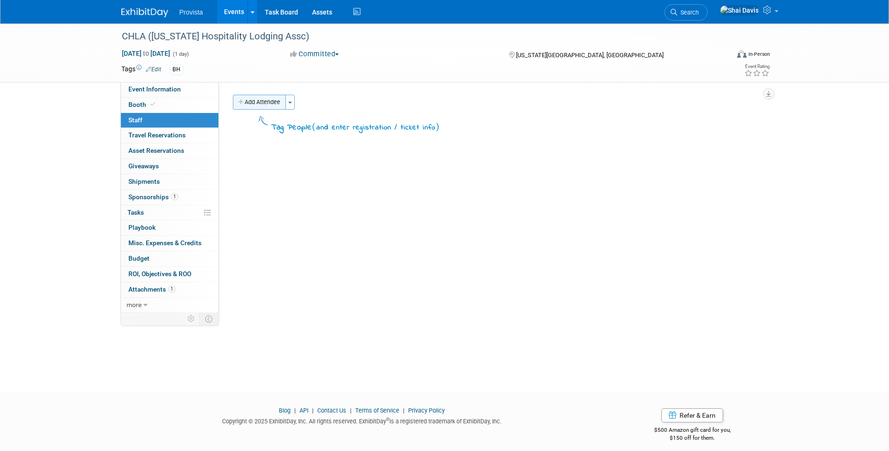
click at [252, 103] on button "Add Attendee" at bounding box center [259, 102] width 53 height 15
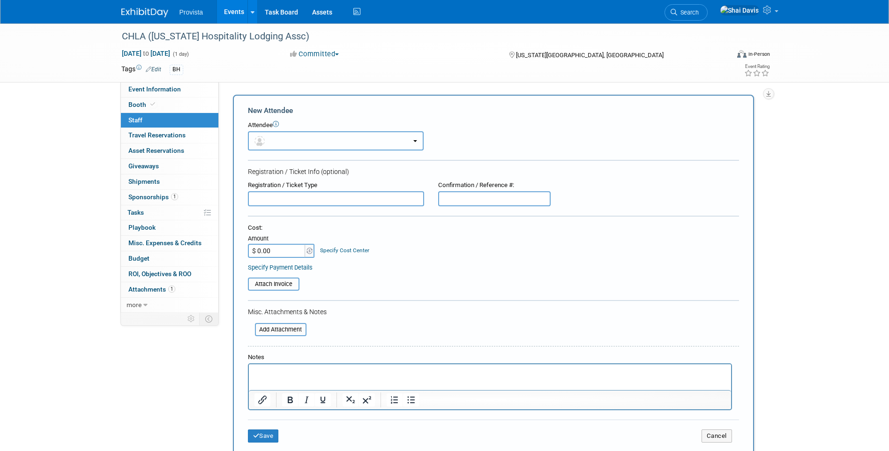
click at [293, 139] on button "button" at bounding box center [336, 140] width 176 height 19
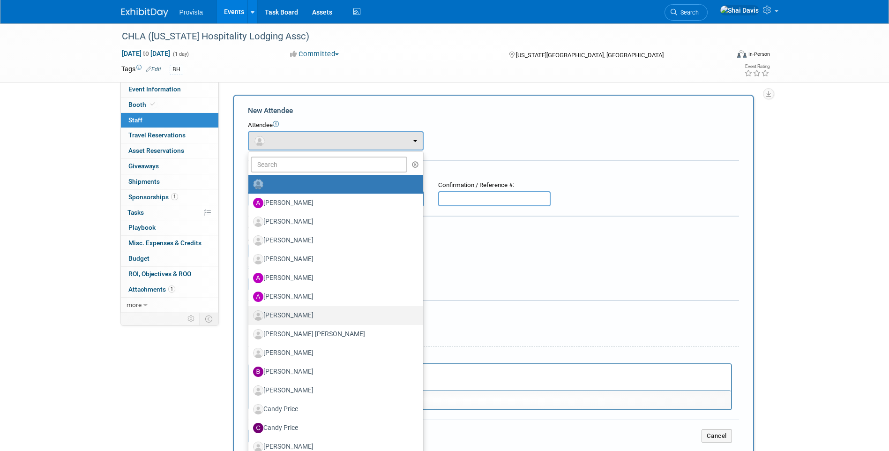
click at [286, 314] on label "[PERSON_NAME]" at bounding box center [333, 315] width 161 height 15
click at [250, 314] on input "[PERSON_NAME]" at bounding box center [247, 314] width 6 height 6
select select "439fc61c-d9ed-49bb-a86c-15a03fa8fd17"
select select "4"
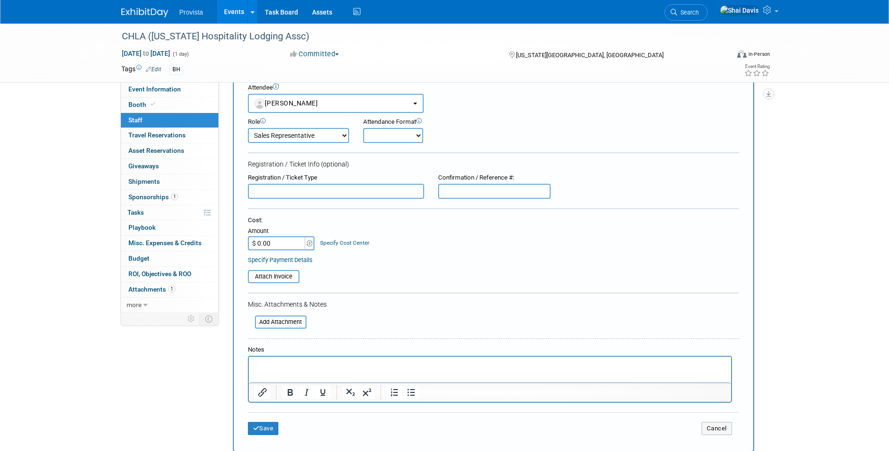
scroll to position [94, 0]
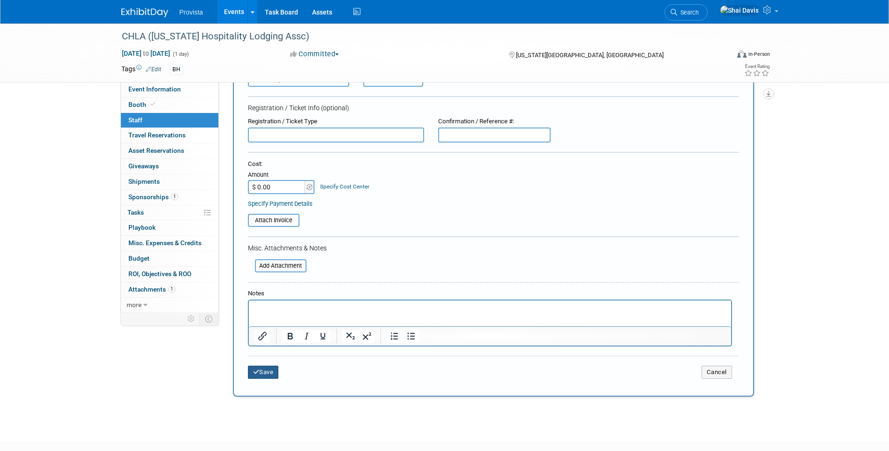
click at [270, 374] on button "Save" at bounding box center [263, 371] width 31 height 13
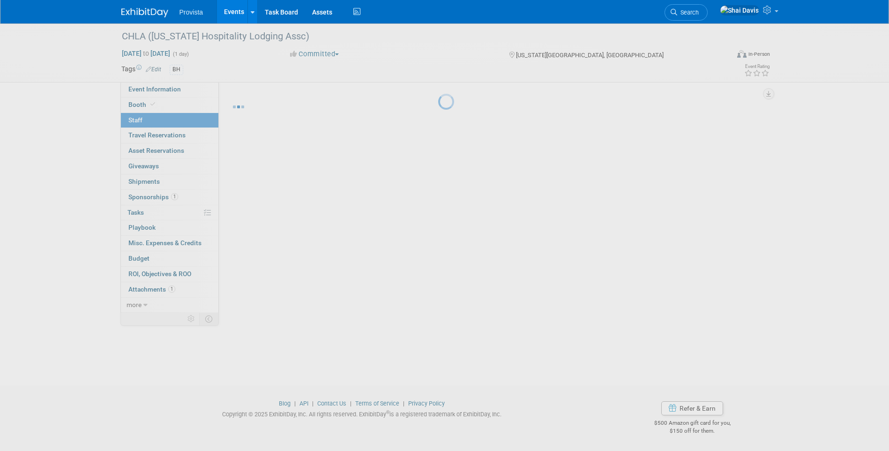
scroll to position [7, 0]
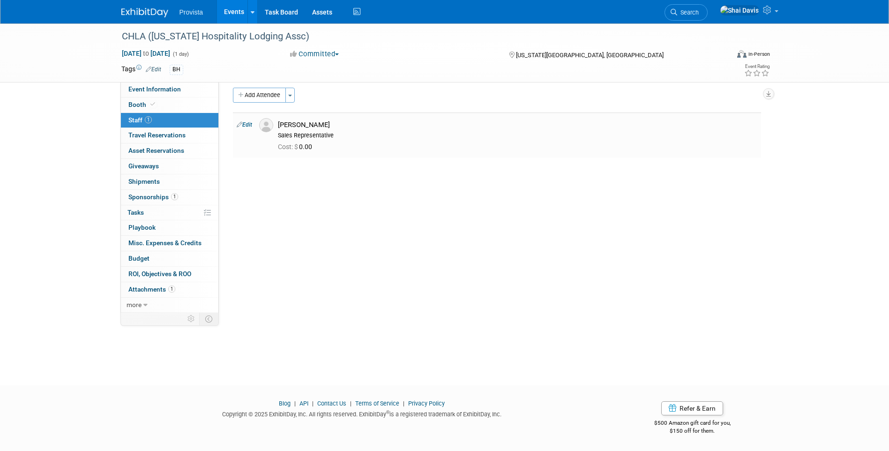
click at [237, 15] on link "Events" at bounding box center [234, 11] width 34 height 23
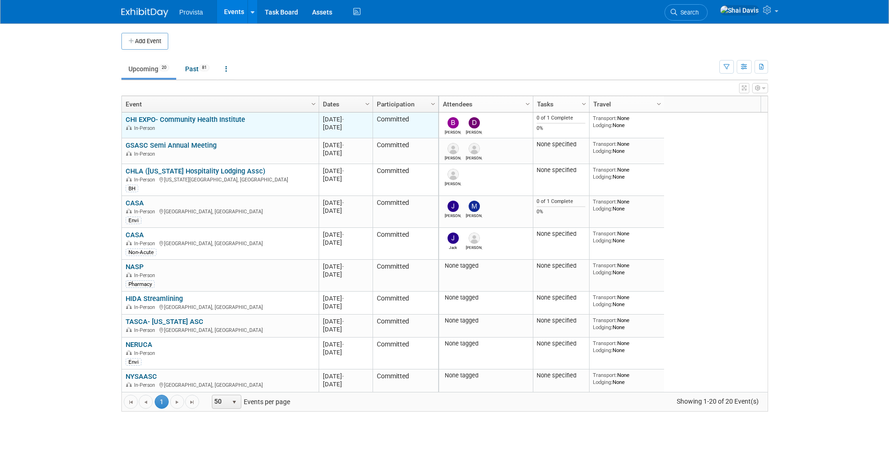
click at [138, 118] on link "CHI EXPO- Community Health Institute" at bounding box center [185, 119] width 119 height 8
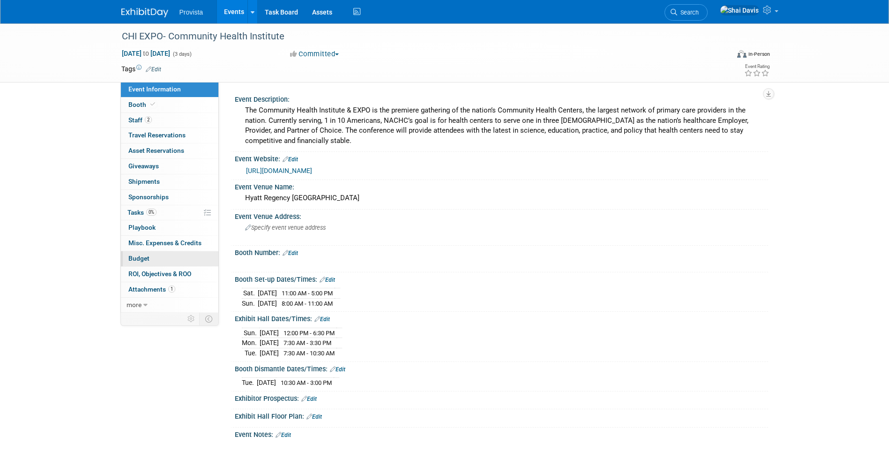
click at [141, 257] on span "Budget" at bounding box center [138, 257] width 21 height 7
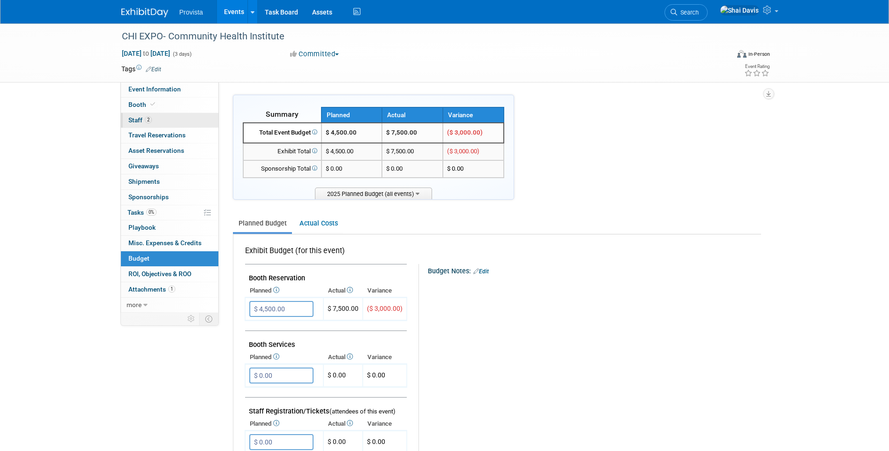
click at [135, 121] on span "Staff 2" at bounding box center [139, 119] width 23 height 7
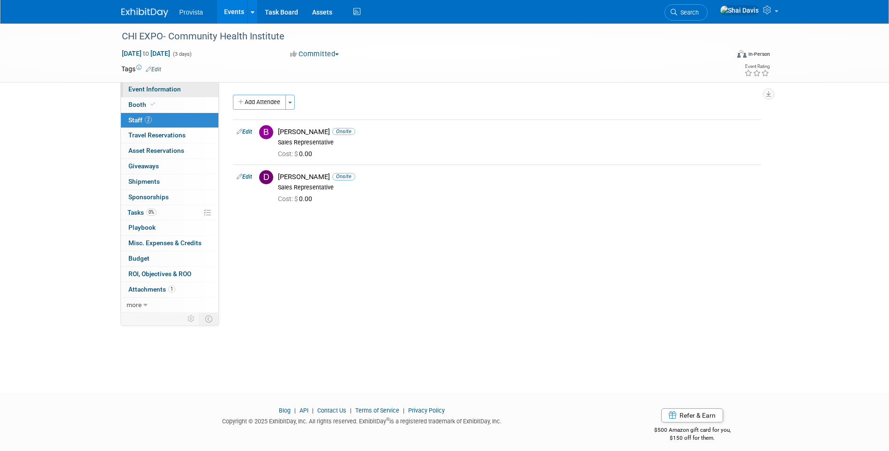
click at [162, 91] on span "Event Information" at bounding box center [154, 88] width 52 height 7
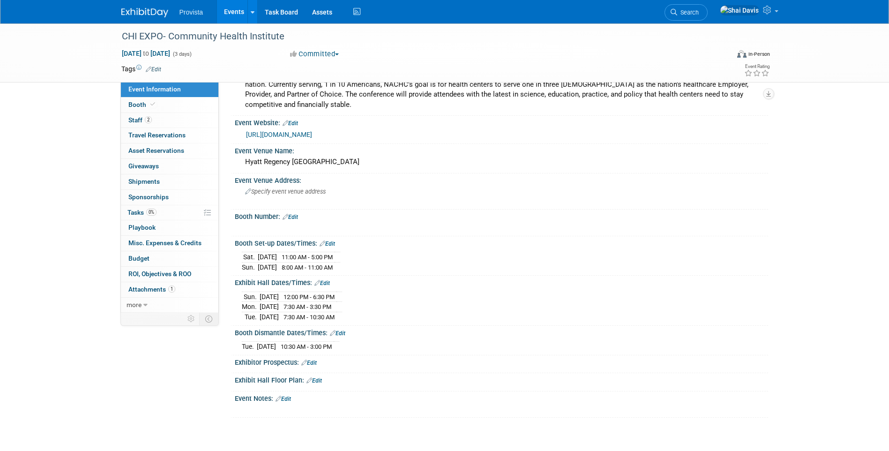
scroll to position [102, 0]
